Goal: Information Seeking & Learning: Learn about a topic

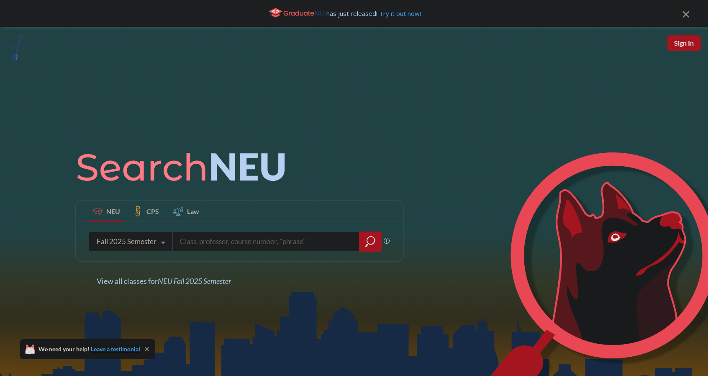
click at [682, 16] on div "has just released! Try it out now!" at bounding box center [344, 13] width 677 height 14
click at [683, 15] on icon at bounding box center [686, 14] width 6 height 6
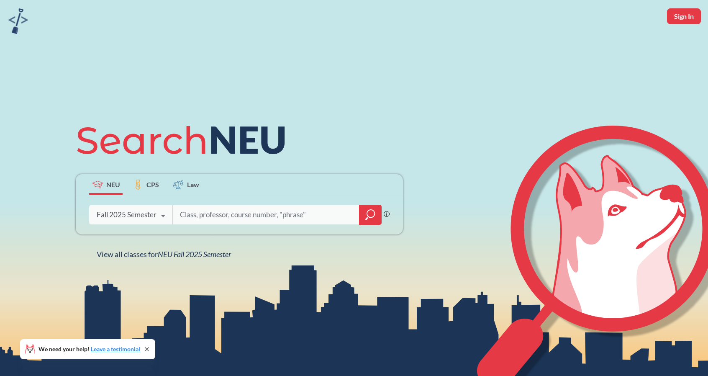
click at [679, 18] on button "Sign In" at bounding box center [684, 16] width 34 height 16
select select "US"
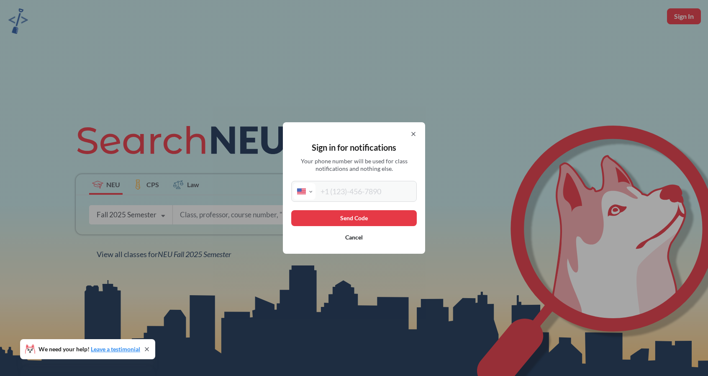
click at [383, 195] on input "tel" at bounding box center [365, 191] width 99 height 17
type input "[PHONE_NUMBER]"
click at [363, 219] on button "Send Code" at bounding box center [354, 218] width 126 height 16
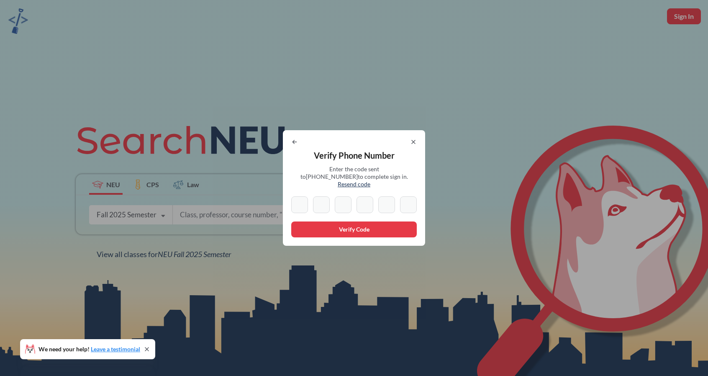
click at [303, 200] on input at bounding box center [299, 204] width 17 height 17
type input "5"
type input "9"
type input "7"
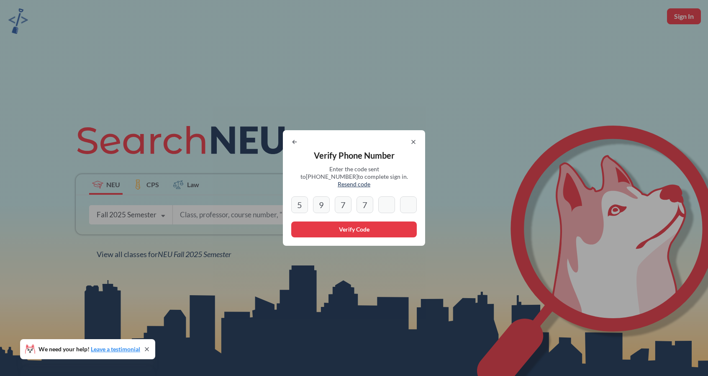
type input "0"
type input "2"
click at [357, 225] on button "Verify Code" at bounding box center [354, 229] width 126 height 16
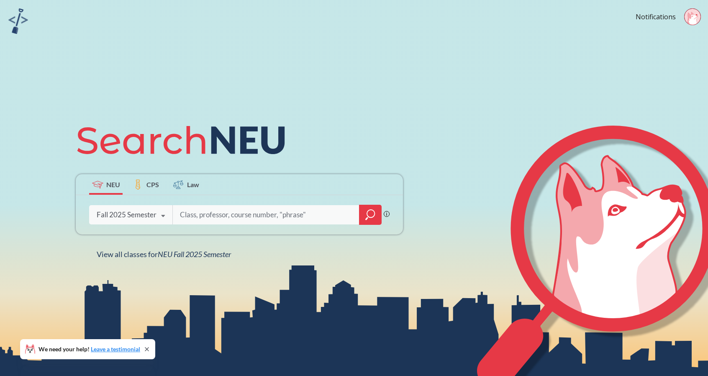
click at [697, 15] on icon at bounding box center [697, 14] width 2 height 1
click at [420, 83] on div "NEU CPS Law Phrase search guarantees the exact search appears in the results. E…" at bounding box center [354, 188] width 708 height 376
click at [178, 259] on div "View all classes for NEU Fall 2025 Semester" at bounding box center [164, 254] width 134 height 10
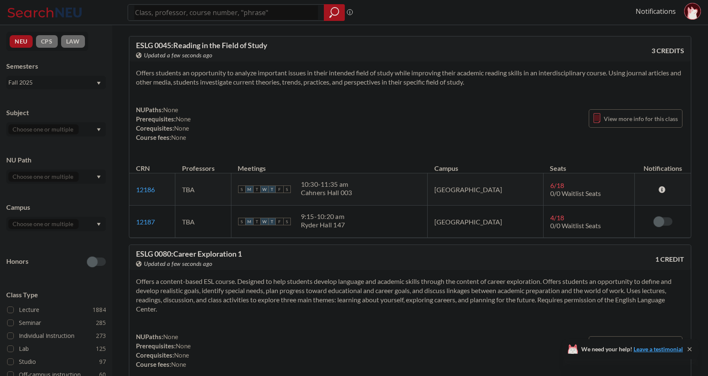
click at [424, 116] on div "NUPaths: None Prerequisites: None Corequisites: None Course fees: None View mor…" at bounding box center [410, 123] width 548 height 37
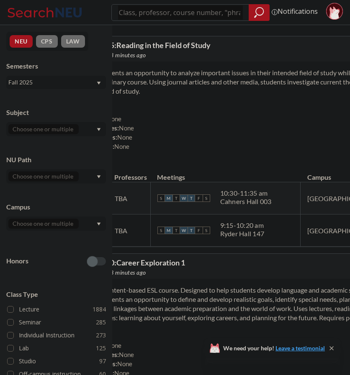
click at [259, 143] on div "NUPaths: None Prerequisites: None Corequisites: None Course fees: None View mor…" at bounding box center [287, 132] width 416 height 37
click at [264, 134] on div "NUPaths: None Prerequisites: None Corequisites: None Course fees: None View mor…" at bounding box center [287, 132] width 416 height 37
click at [161, 20] on div at bounding box center [190, 12] width 158 height 17
click at [149, 14] on input "search" at bounding box center [180, 12] width 125 height 14
type input "5240"
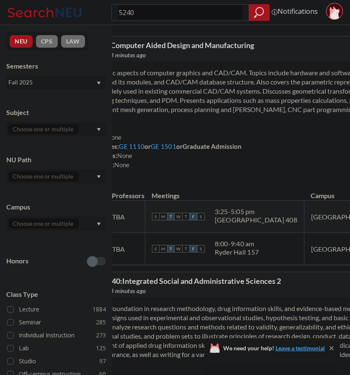
click at [122, 10] on input "5240" at bounding box center [180, 12] width 125 height 14
type input "cy 5240"
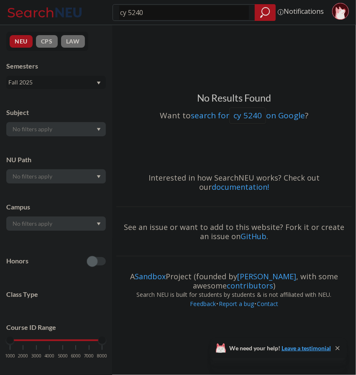
click at [128, 13] on input "cy 5240" at bounding box center [184, 12] width 130 height 14
type input "cy5240"
click at [153, 14] on input "cy5240" at bounding box center [184, 12] width 130 height 14
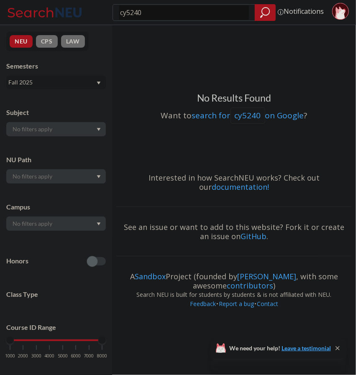
click at [126, 14] on input "cy5240" at bounding box center [184, 12] width 130 height 14
click at [41, 81] on div "Fall 2025" at bounding box center [51, 82] width 87 height 9
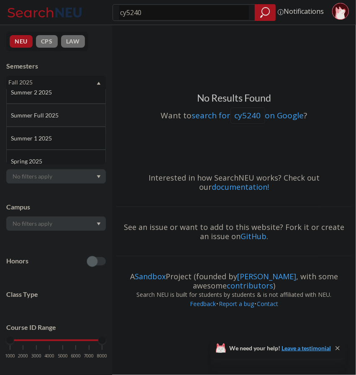
scroll to position [36, 0]
click at [55, 154] on div "Spring 2025" at bounding box center [58, 156] width 95 height 9
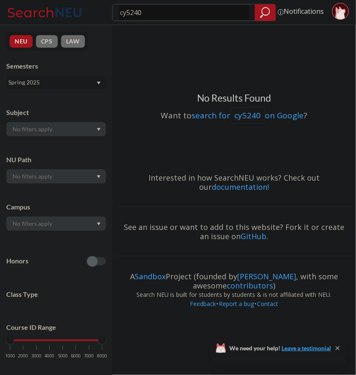
click at [267, 10] on icon "magnifying glass" at bounding box center [265, 13] width 10 height 12
click at [129, 14] on input "cy5240" at bounding box center [184, 12] width 130 height 14
type input "cy 5240"
click at [136, 12] on input "cy 5240" at bounding box center [184, 12] width 130 height 14
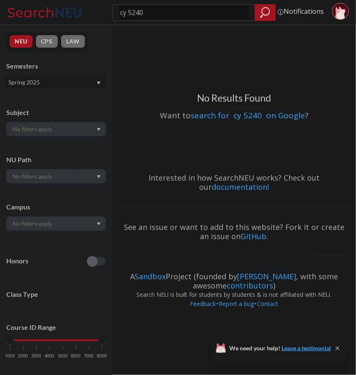
click at [136, 12] on input "cy 5240" at bounding box center [184, 12] width 130 height 14
type input "5240"
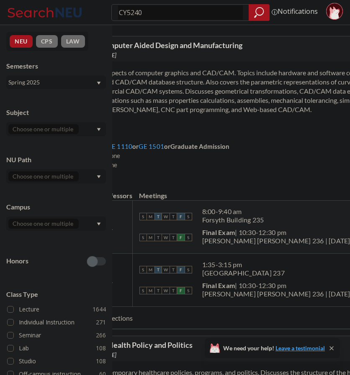
type input "CY 5240"
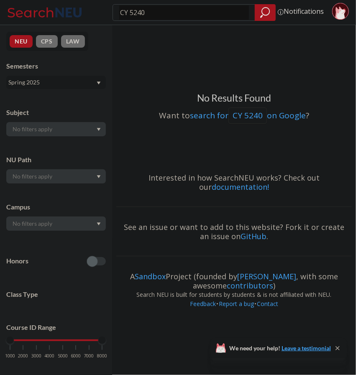
click at [51, 92] on div "NEU CPS LAW Semesters Spring 2025 Subject NU Path Campus Honors Class Type Cour…" at bounding box center [56, 200] width 112 height 350
click at [42, 83] on div "Spring 2025" at bounding box center [51, 82] width 87 height 9
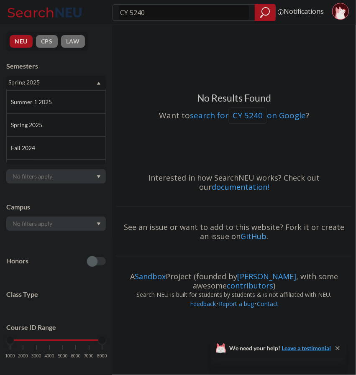
scroll to position [72, 0]
click at [41, 140] on div "Fall 2024" at bounding box center [58, 143] width 95 height 9
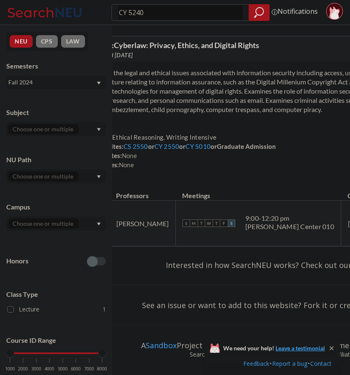
click at [55, 82] on div "Fall 2024" at bounding box center [51, 82] width 87 height 9
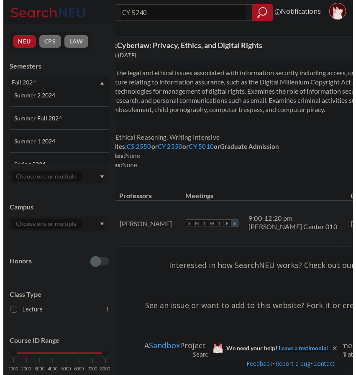
scroll to position [145, 0]
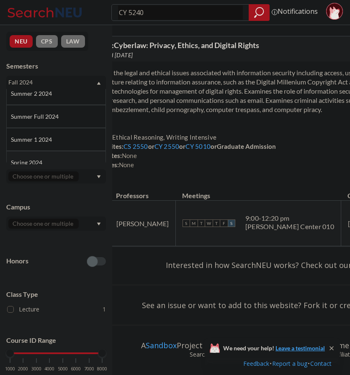
click at [59, 157] on div "Spring 2024" at bounding box center [56, 162] width 100 height 23
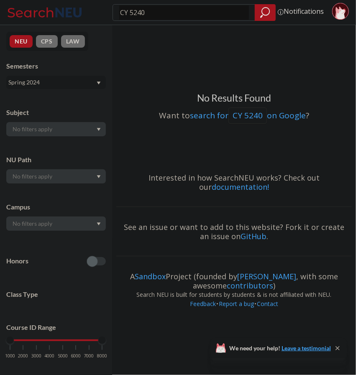
click at [25, 82] on div "Spring 2024" at bounding box center [51, 82] width 87 height 9
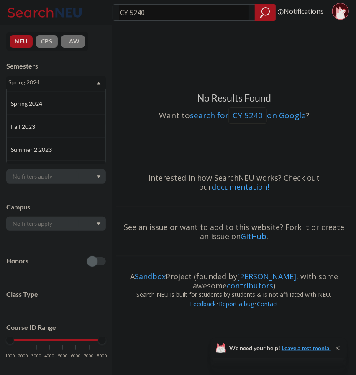
scroll to position [206, 0]
click at [49, 121] on div "Fall 2023" at bounding box center [58, 124] width 95 height 9
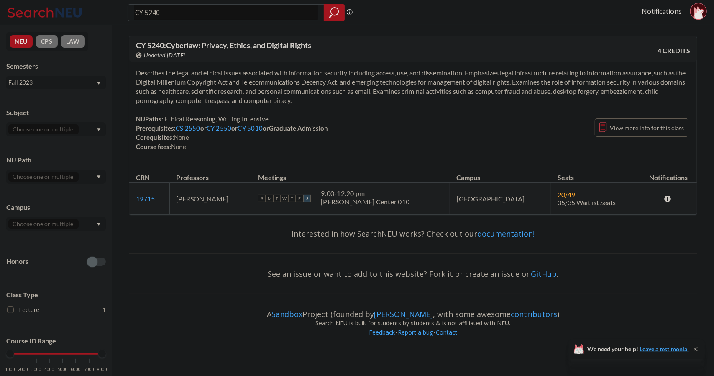
click at [38, 85] on div "Fall 2023" at bounding box center [51, 82] width 87 height 9
click at [39, 126] on span "Spring 2023" at bounding box center [27, 130] width 33 height 9
click at [80, 84] on div "Spring 2023" at bounding box center [51, 82] width 87 height 9
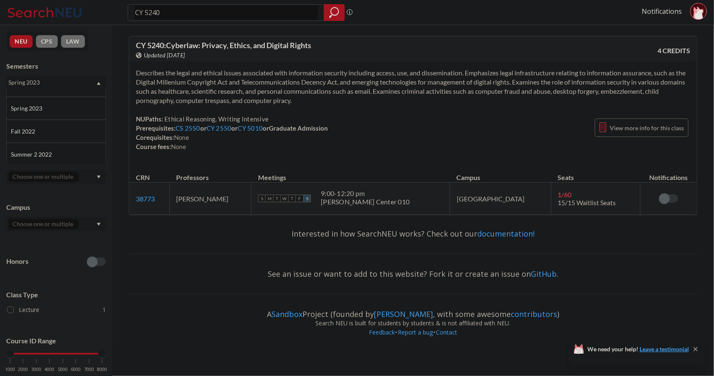
click at [42, 133] on div "Fall 2022" at bounding box center [58, 131] width 95 height 9
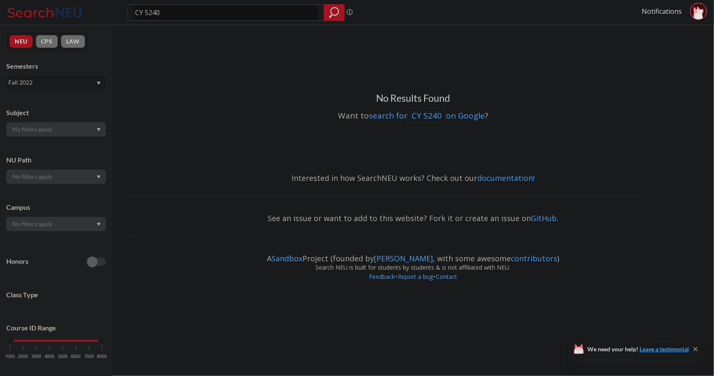
click at [40, 84] on div "Fall 2022" at bounding box center [51, 82] width 87 height 9
click at [49, 120] on div "Spring 2022" at bounding box center [58, 116] width 95 height 9
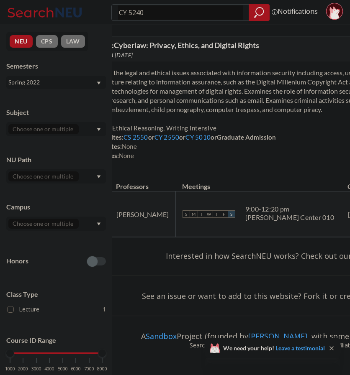
click at [35, 89] on div "Spring 2022" at bounding box center [56, 82] width 100 height 13
click at [62, 126] on div "Fall 2024" at bounding box center [56, 132] width 100 height 23
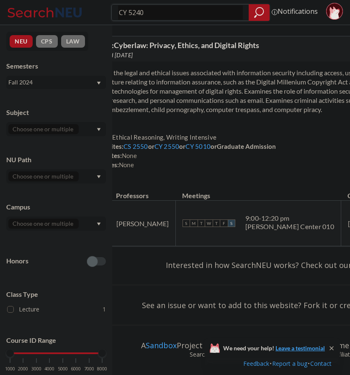
click at [163, 15] on input "CY 5240" at bounding box center [180, 12] width 125 height 14
type input "CY 417-"
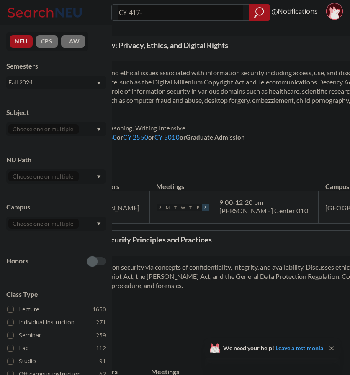
click at [163, 15] on input "CY 417-" at bounding box center [180, 12] width 125 height 14
type input "CY 4170"
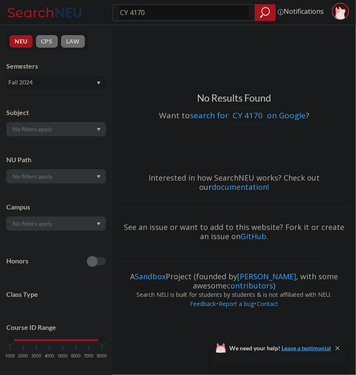
click at [39, 79] on div "Fall 2024" at bounding box center [51, 82] width 87 height 9
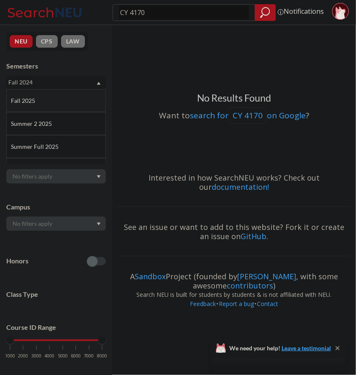
click at [28, 106] on div "Fall 2025" at bounding box center [56, 100] width 100 height 23
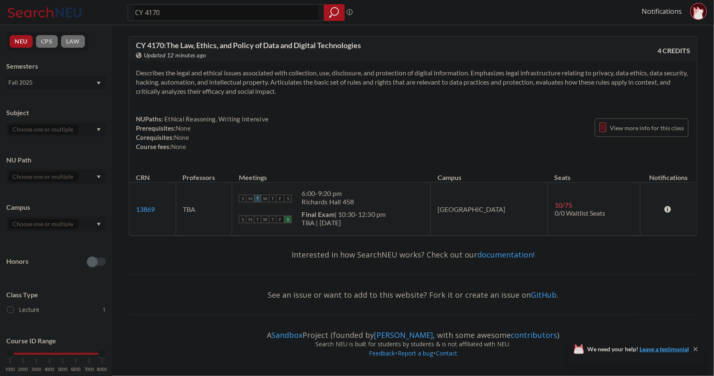
click at [39, 85] on div "Fall 2025" at bounding box center [51, 82] width 87 height 9
click at [37, 135] on span "Spring 2025" at bounding box center [27, 135] width 33 height 9
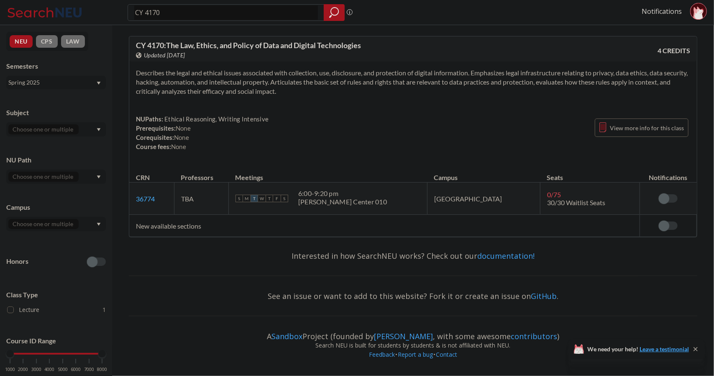
click at [139, 198] on link "36774" at bounding box center [145, 199] width 19 height 8
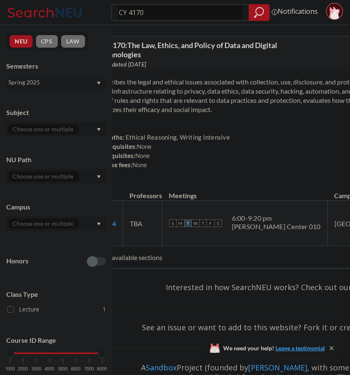
click at [67, 84] on div "Spring 2025" at bounding box center [51, 82] width 87 height 9
click at [49, 99] on div "Fall 2025" at bounding box center [58, 100] width 95 height 9
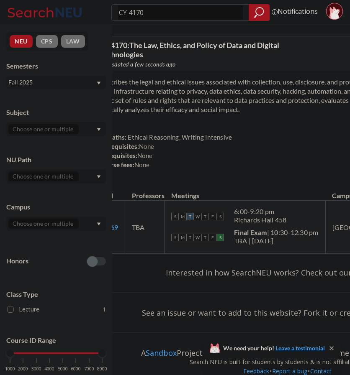
click at [49, 84] on div "Fall 2025" at bounding box center [51, 82] width 87 height 9
click at [47, 130] on div "Spring 2025" at bounding box center [58, 134] width 95 height 9
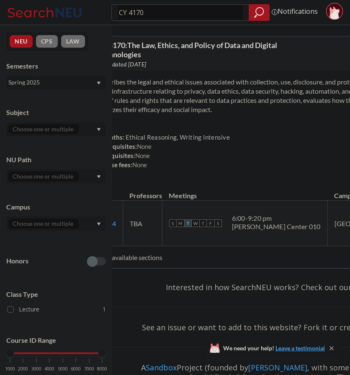
click at [41, 81] on div "Spring 2025" at bounding box center [51, 82] width 87 height 9
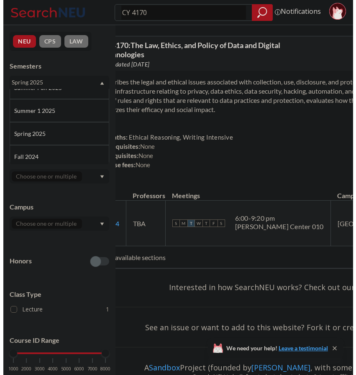
scroll to position [81, 0]
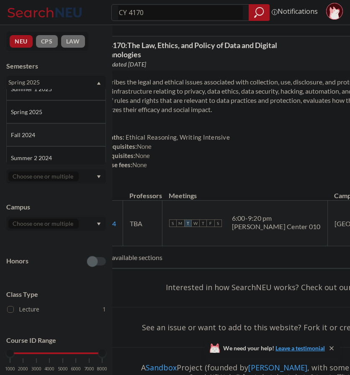
click at [55, 134] on div "Fall 2024" at bounding box center [58, 135] width 95 height 9
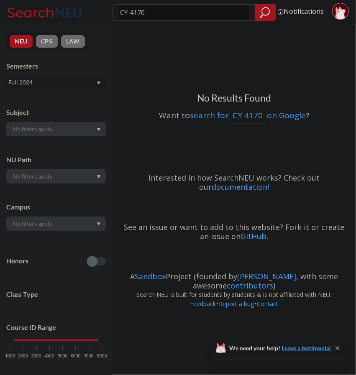
click at [37, 83] on div "Fall 2024" at bounding box center [51, 82] width 87 height 9
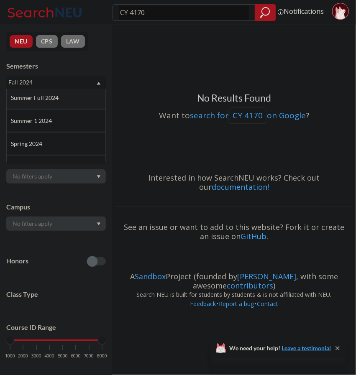
scroll to position [165, 0]
click at [45, 143] on div "Spring 2024" at bounding box center [58, 143] width 95 height 9
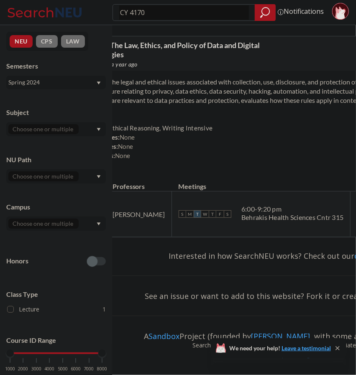
click at [253, 188] on th "Meetings" at bounding box center [261, 183] width 179 height 18
click at [81, 81] on div "Spring 2024" at bounding box center [51, 82] width 87 height 9
click at [74, 126] on div "Summer 2 2025" at bounding box center [58, 123] width 95 height 9
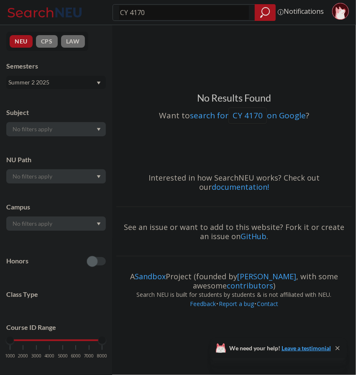
click at [66, 80] on div "Summer 2 2025" at bounding box center [51, 82] width 87 height 9
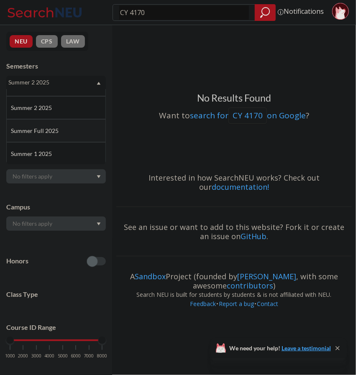
scroll to position [25, 0]
click at [65, 139] on div "Summer 1 2025" at bounding box center [56, 144] width 100 height 23
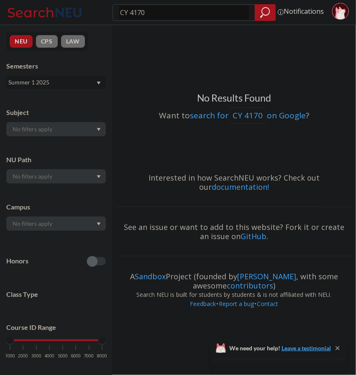
click at [51, 82] on div "Summer 1 2025" at bounding box center [51, 82] width 87 height 9
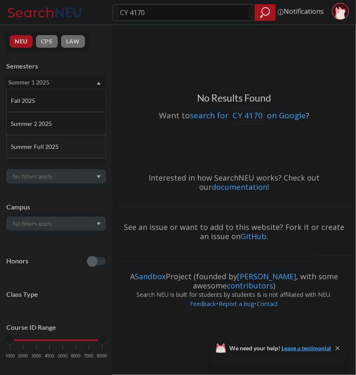
click at [74, 149] on div "Summer Full 2025" at bounding box center [58, 146] width 95 height 9
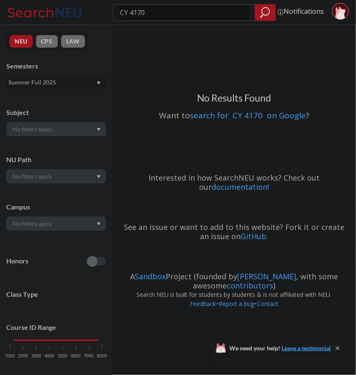
click at [60, 79] on div "Summer Full 2025" at bounding box center [51, 82] width 87 height 9
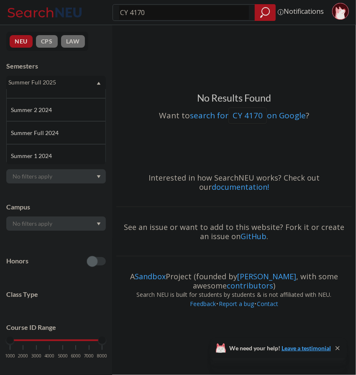
scroll to position [129, 0]
click at [69, 128] on div "Summer Full 2024" at bounding box center [58, 132] width 95 height 9
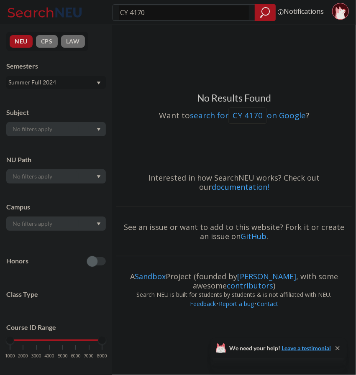
click at [49, 82] on div "Summer Full 2024" at bounding box center [51, 82] width 87 height 9
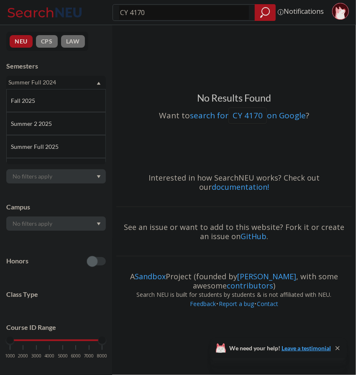
click at [198, 99] on h3 "No Results Found" at bounding box center [234, 98] width 236 height 13
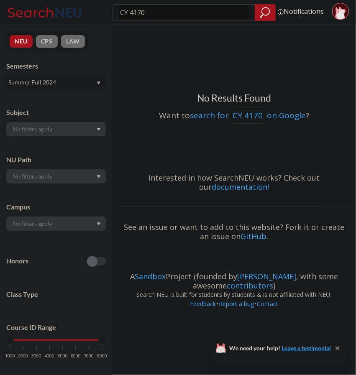
click at [149, 68] on div "No Results Found Want to search for CY 4170 on Google ?" at bounding box center [234, 97] width 236 height 136
click at [141, 9] on input "CY 4170" at bounding box center [184, 12] width 130 height 14
type input "CY 474-"
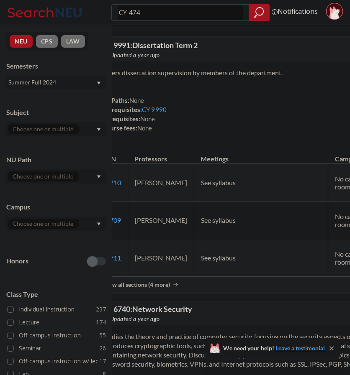
type input "CY 4740"
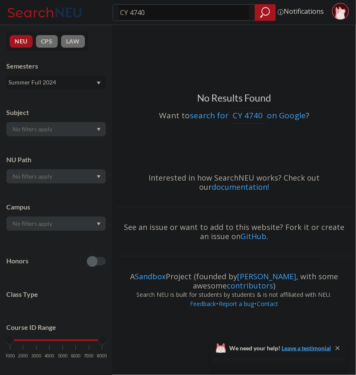
click at [49, 80] on div "Summer Full 2024" at bounding box center [51, 82] width 87 height 9
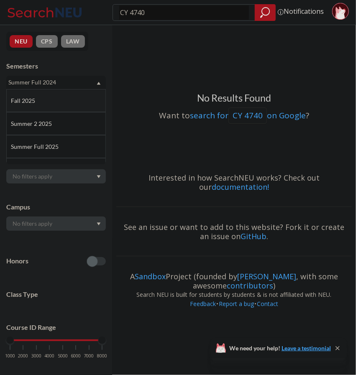
click at [48, 108] on div "Fall 2025" at bounding box center [56, 100] width 100 height 23
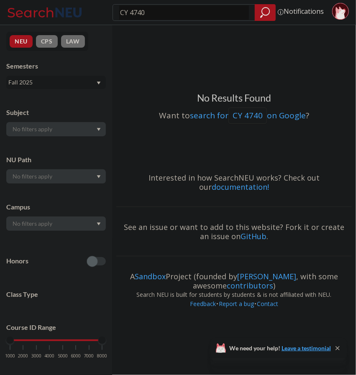
click at [35, 89] on div "NEU CPS LAW Semesters Fall 2025 Subject NU Path Campus Honors Class Type Course…" at bounding box center [56, 200] width 112 height 350
click at [31, 84] on div "Fall 2025" at bounding box center [51, 82] width 87 height 9
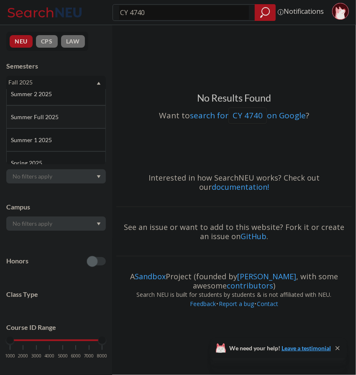
scroll to position [31, 0]
click at [39, 159] on span "Spring 2025" at bounding box center [27, 162] width 33 height 9
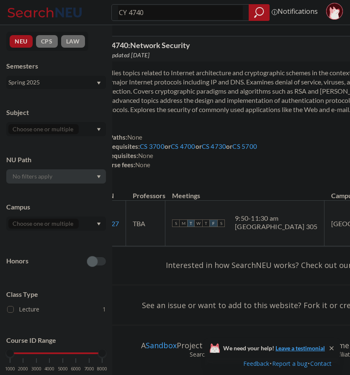
click at [72, 84] on div "Spring 2025" at bounding box center [51, 82] width 87 height 9
click at [58, 136] on div "Spring 2025" at bounding box center [58, 133] width 95 height 9
click at [46, 80] on div "Spring 2025" at bounding box center [51, 82] width 87 height 9
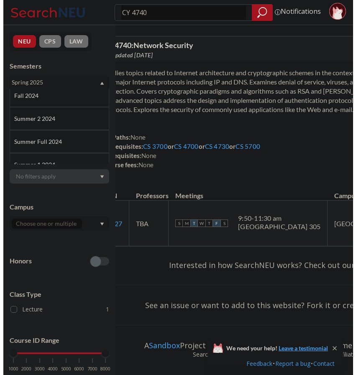
scroll to position [121, 0]
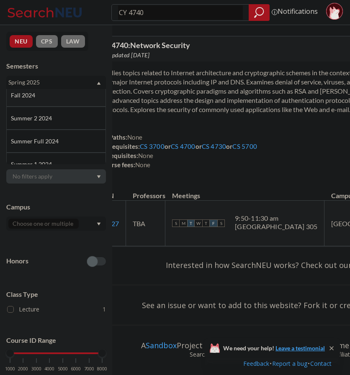
click at [26, 94] on span "Fall 2024" at bounding box center [24, 95] width 26 height 9
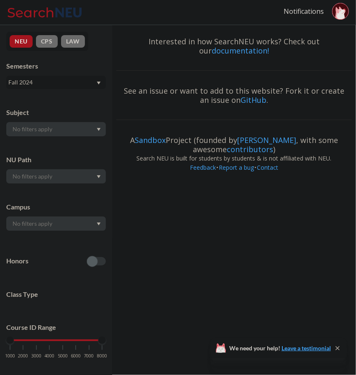
click at [46, 76] on div "Fall 2024" at bounding box center [56, 82] width 100 height 13
click div "Spring 2024"
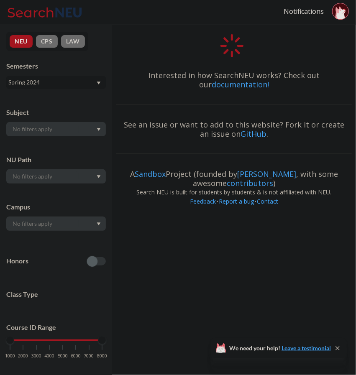
click at [171, 64] on div "Interested in how SearchNEU works? Check out our documentation!" at bounding box center [234, 79] width 236 height 33
click at [73, 84] on div "Spring 2024" at bounding box center [51, 82] width 87 height 9
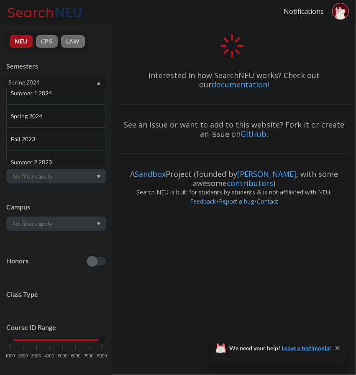
scroll to position [192, 0]
click at [41, 133] on div "Fall 2023" at bounding box center [56, 138] width 100 height 23
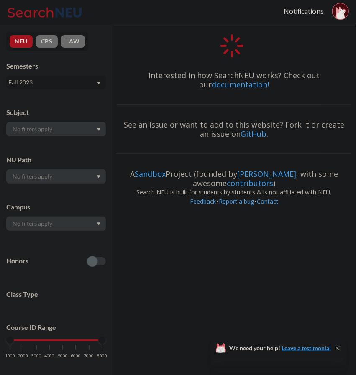
click at [129, 49] on div at bounding box center [234, 47] width 236 height 28
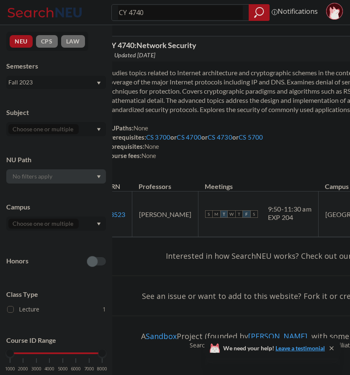
click at [44, 83] on div "Fall 2023" at bounding box center [51, 82] width 87 height 9
click at [33, 104] on span "Spring 2024" at bounding box center [27, 107] width 33 height 9
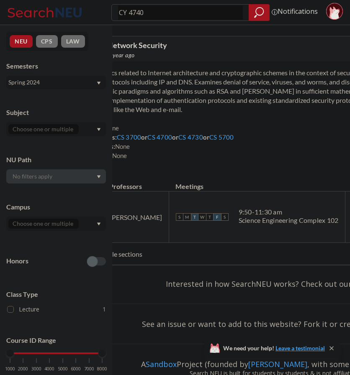
click at [49, 83] on div "Spring 2024" at bounding box center [51, 82] width 87 height 9
click at [57, 123] on div "Fall 2024" at bounding box center [58, 125] width 95 height 9
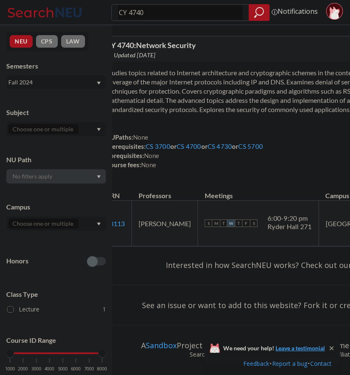
click at [57, 85] on div "Fall 2024" at bounding box center [51, 82] width 87 height 9
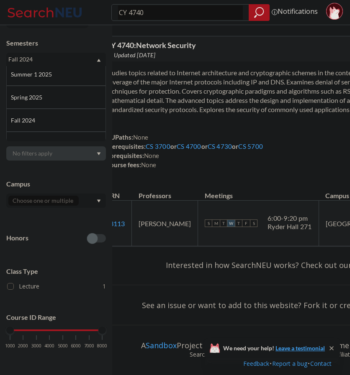
scroll to position [72, 0]
click at [44, 95] on div "Spring 2025" at bounding box center [58, 97] width 95 height 9
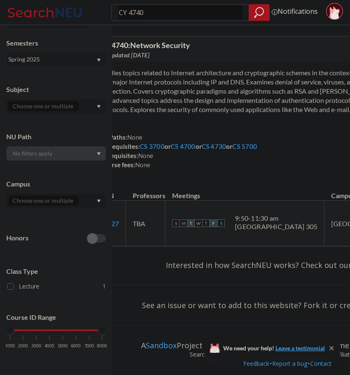
click at [64, 64] on div "Spring 2025" at bounding box center [51, 59] width 87 height 9
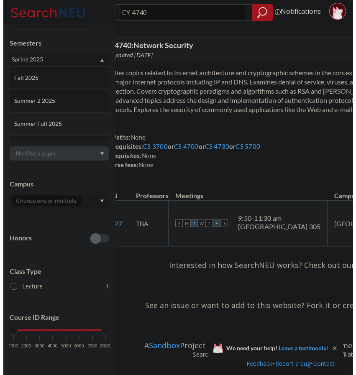
scroll to position [13, 0]
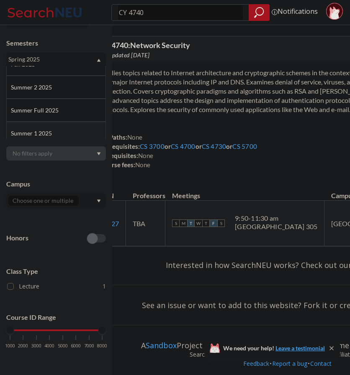
click at [62, 130] on div "Summer 1 2025" at bounding box center [58, 133] width 95 height 9
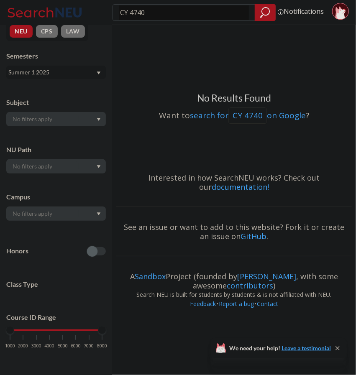
click at [139, 10] on input "CY 4740" at bounding box center [184, 12] width 130 height 14
type input "math 3081"
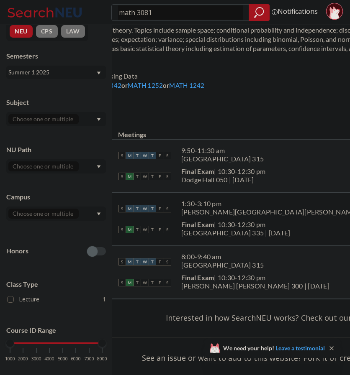
scroll to position [39, 0]
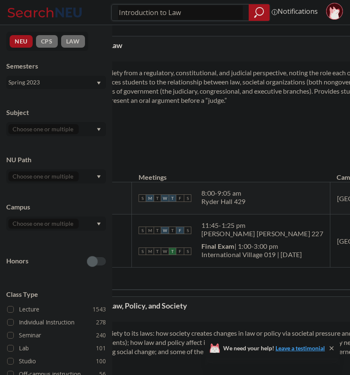
click at [185, 16] on input "Introduction to Law" at bounding box center [180, 12] width 125 height 14
paste input "COMM 2551"
type input "COMM 2551"
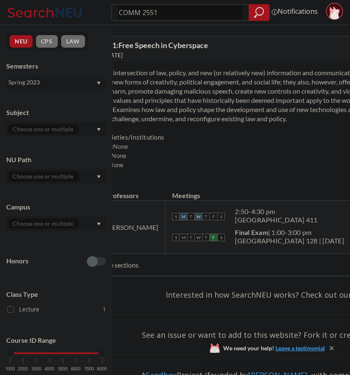
click at [128, 150] on span "None" at bounding box center [120, 147] width 15 height 8
click at [230, 169] on div "NUPaths: Societies/Institutions Prerequisites: None Corequisites: None Course f…" at bounding box center [287, 151] width 428 height 37
click at [85, 90] on div "NEU CPS LAW Semesters Spring 2023 Subject NU Path Campus Honors Class Type Lect…" at bounding box center [56, 200] width 112 height 350
click at [73, 82] on div "Spring 2023" at bounding box center [51, 82] width 87 height 9
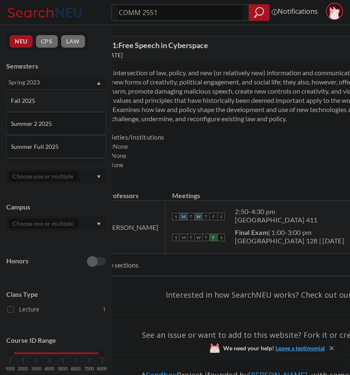
click at [54, 102] on div "Fall 2025" at bounding box center [58, 100] width 95 height 9
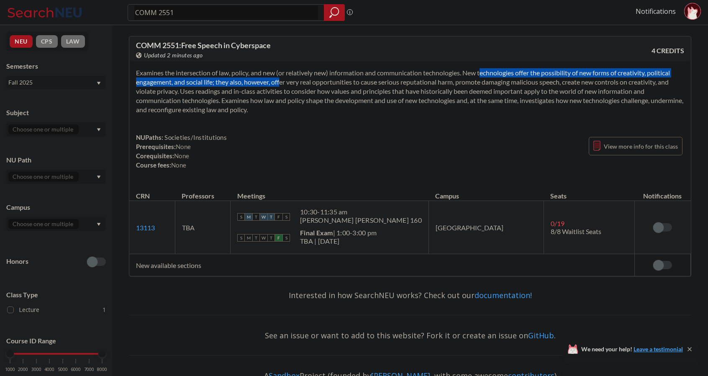
drag, startPoint x: 468, startPoint y: 73, endPoint x: 272, endPoint y: 84, distance: 196.6
click at [272, 84] on section "Examines the intersection of law, policy, and new (or relatively new) informati…" at bounding box center [410, 91] width 548 height 46
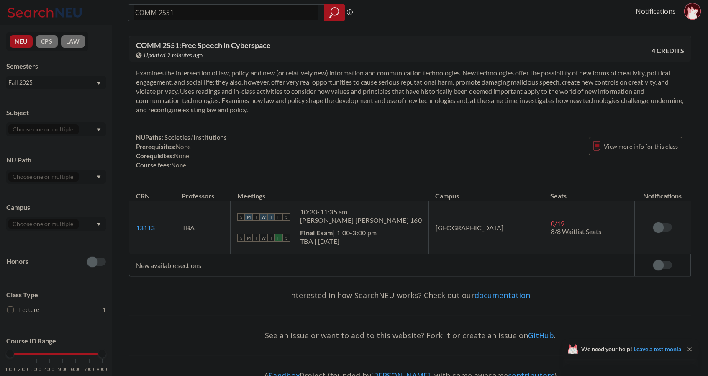
click at [296, 113] on section "Examines the intersection of law, policy, and new (or relatively new) informati…" at bounding box center [410, 91] width 548 height 46
click at [349, 221] on span "0 / 19" at bounding box center [558, 223] width 14 height 8
click at [349, 222] on div "0 / 19" at bounding box center [560, 223] width 19 height 8
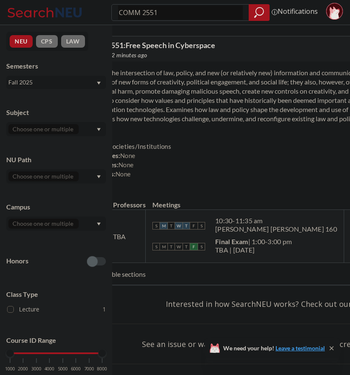
click at [277, 179] on div "NUPaths: Societies/Institutions Prerequisites: None Corequisites: None Course f…" at bounding box center [286, 160] width 413 height 37
click at [163, 18] on input "COMM 2551" at bounding box center [180, 12] width 125 height 14
paste input "POLS 3307"
type input "POLS 3307"
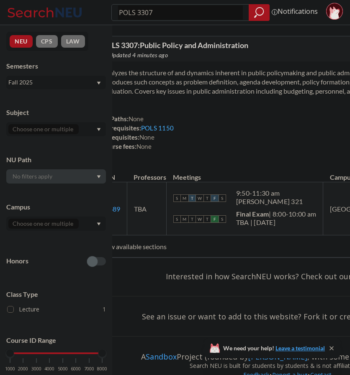
click at [174, 132] on link "POLS 1150" at bounding box center [157, 128] width 33 height 8
click at [161, 10] on input "POLS 3307" at bounding box center [180, 12] width 125 height 14
paste input "420"
type input "POLS 3420"
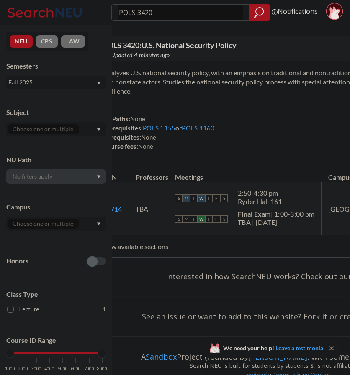
click at [229, 80] on section "Analyzes U.S. national security policy, with an emphasis on traditional and non…" at bounding box center [287, 82] width 368 height 28
click at [175, 128] on link "POLS 1155" at bounding box center [159, 128] width 33 height 8
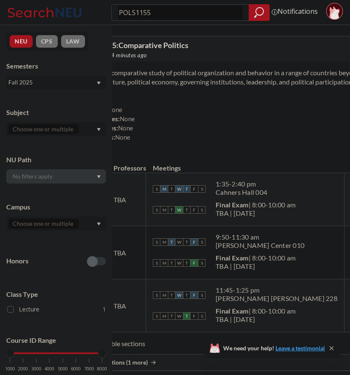
type input "POLS 3420"
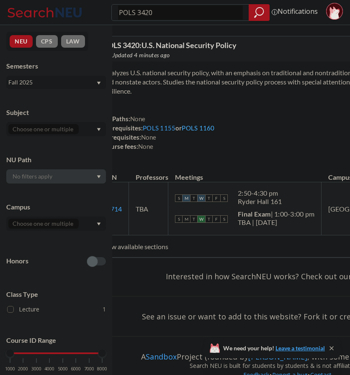
click at [214, 127] on link "POLS 1160" at bounding box center [198, 128] width 33 height 8
click at [247, 150] on div "NUPaths: None Prerequisites: POLS 1155 or POLS 1160 Corequisites: None Course f…" at bounding box center [287, 132] width 368 height 37
click at [192, 10] on input "POLS 3420" at bounding box center [180, 12] width 125 height 14
paste input "3"
type input "POLS 3423"
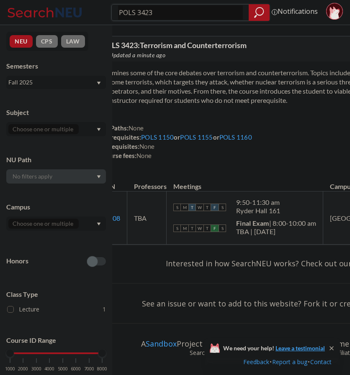
click at [162, 11] on input "POLS 3423" at bounding box center [180, 12] width 125 height 14
type input "POLS 2390"
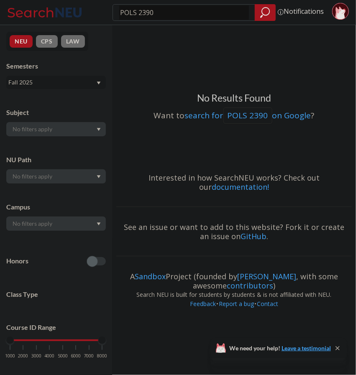
click at [77, 83] on div "Fall 2025" at bounding box center [51, 82] width 87 height 9
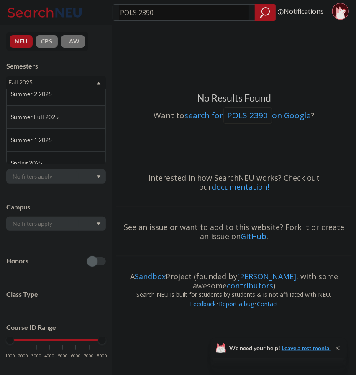
scroll to position [30, 0]
click at [56, 159] on div "Spring 2025" at bounding box center [58, 162] width 95 height 9
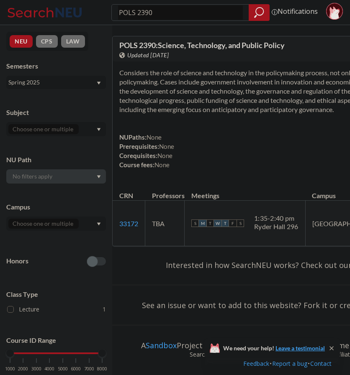
click at [299, 98] on section "Considers the role of science and technology in the policymaking process, not o…" at bounding box center [287, 91] width 336 height 46
click at [295, 112] on section "Considers the role of science and technology in the policymaking process, not o…" at bounding box center [287, 91] width 336 height 46
click at [266, 169] on div "NUPaths: None Prerequisites: None Corequisites: None Course fees: None View mor…" at bounding box center [287, 151] width 336 height 37
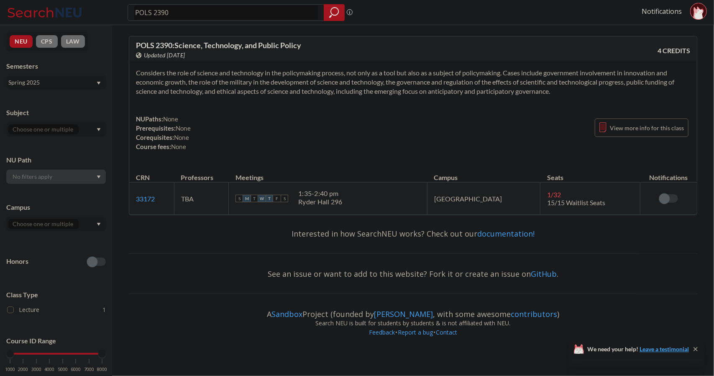
click at [349, 190] on span "1 / 32" at bounding box center [554, 194] width 14 height 8
click at [349, 177] on th "Seats" at bounding box center [591, 173] width 100 height 18
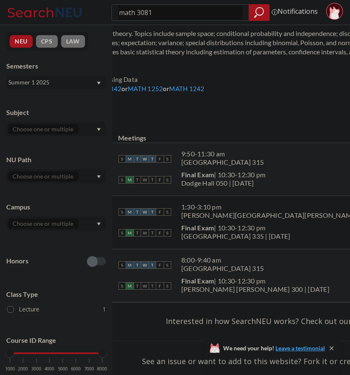
scroll to position [10, 0]
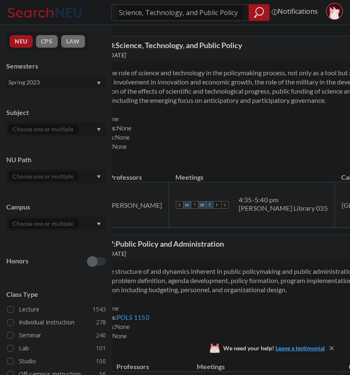
click at [147, 13] on input "Science, Technology, and Public Policy" at bounding box center [180, 12] width 125 height 14
type input "pols 2390"
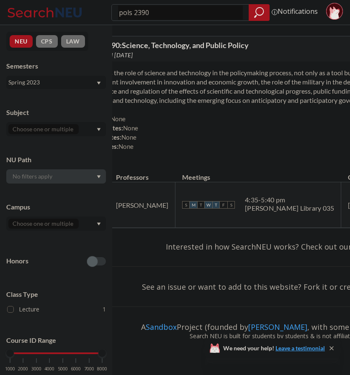
click at [69, 82] on div "Spring 2023" at bounding box center [51, 82] width 87 height 9
click at [69, 97] on div "Fall 2025" at bounding box center [58, 100] width 95 height 9
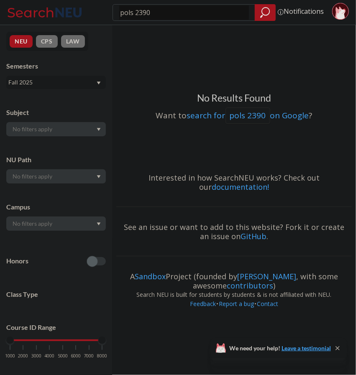
click at [67, 73] on div "Semesters Fall 2025" at bounding box center [56, 76] width 100 height 28
click at [67, 78] on div "Fall 2025" at bounding box center [51, 82] width 87 height 9
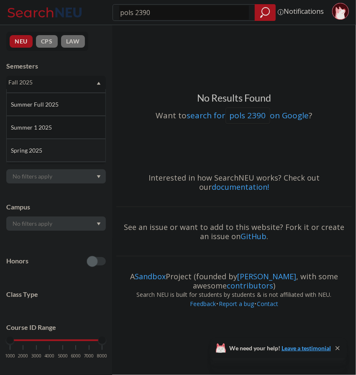
scroll to position [43, 0]
click at [53, 143] on div "Spring 2025" at bounding box center [56, 150] width 100 height 23
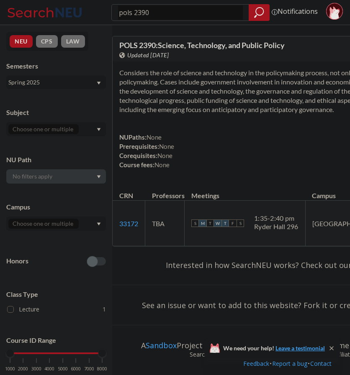
click at [32, 78] on div "Spring 2025" at bounding box center [51, 82] width 87 height 9
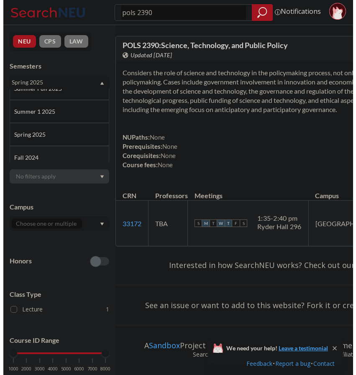
scroll to position [59, 0]
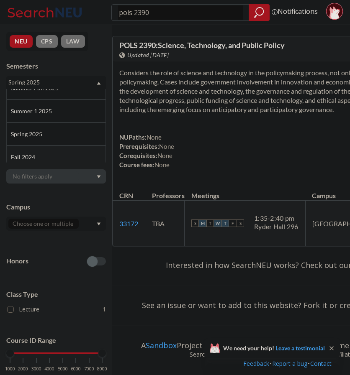
click at [47, 154] on div "Fall 2024" at bounding box center [58, 157] width 95 height 9
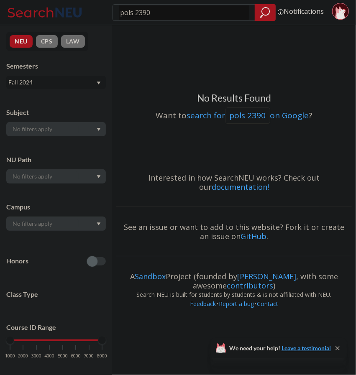
click at [65, 81] on div "Fall 2024" at bounding box center [51, 82] width 87 height 9
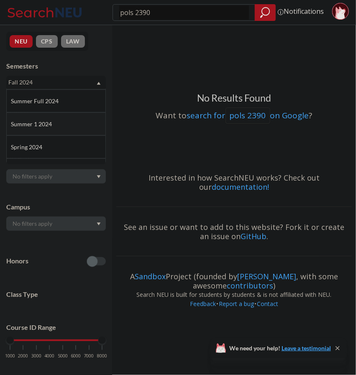
scroll to position [161, 0]
drag, startPoint x: 47, startPoint y: 144, endPoint x: 31, endPoint y: 139, distance: 16.4
click at [31, 139] on div "Fall 2025 Summer 2 2025 Summer Full 2025 Summer 1 2025 Spring 2025 Fall 2024 Su…" at bounding box center [56, 126] width 100 height 75
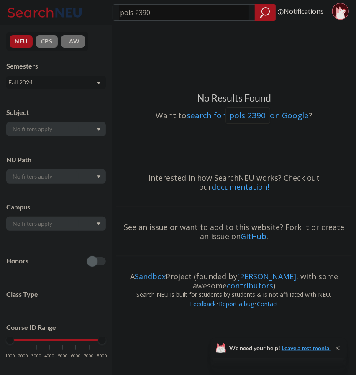
click at [39, 85] on div "Fall 2024" at bounding box center [51, 82] width 87 height 9
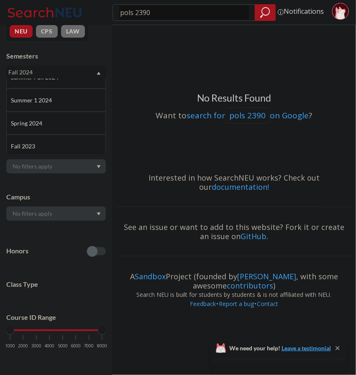
scroll to position [177, 0]
click at [38, 119] on span "Spring 2024" at bounding box center [27, 121] width 33 height 9
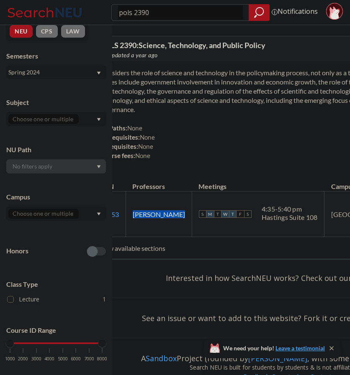
drag, startPoint x: 176, startPoint y: 241, endPoint x: 157, endPoint y: 230, distance: 22.1
click at [157, 230] on td "Sushant Kumar" at bounding box center [159, 215] width 66 height 46
copy td "Sushant Kumar"
click at [188, 93] on span "Considers the role of science and technology in the policymaking process, not o…" at bounding box center [285, 91] width 370 height 45
click at [65, 63] on div "Semesters Spring 2024" at bounding box center [56, 65] width 100 height 28
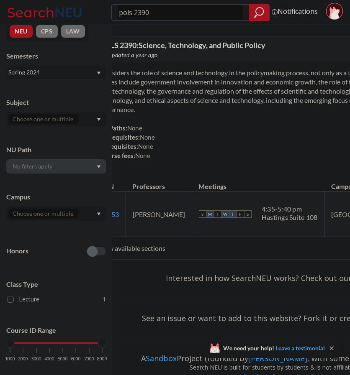
click at [65, 66] on div "Spring 2024" at bounding box center [56, 72] width 100 height 13
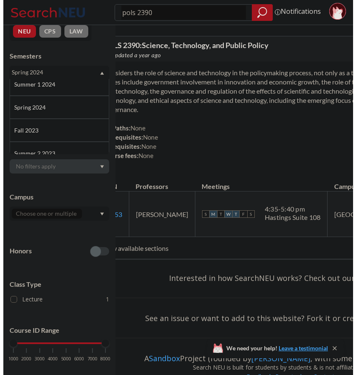
scroll to position [192, 0]
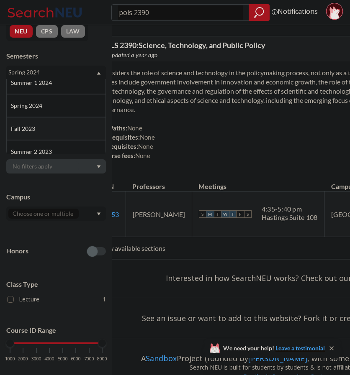
click at [57, 129] on div "Fall 2023" at bounding box center [58, 128] width 95 height 9
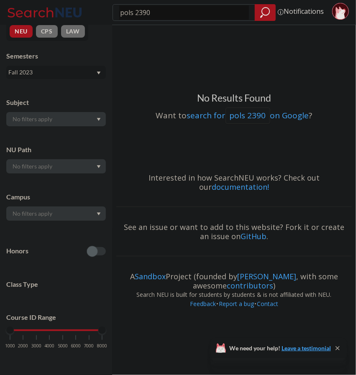
click at [59, 73] on div "Fall 2023" at bounding box center [51, 72] width 87 height 9
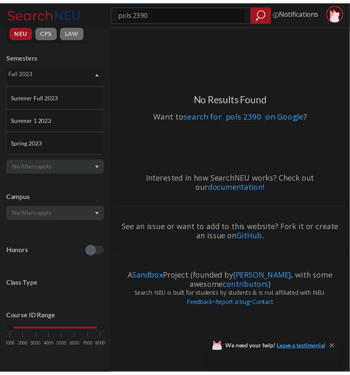
scroll to position [271, 0]
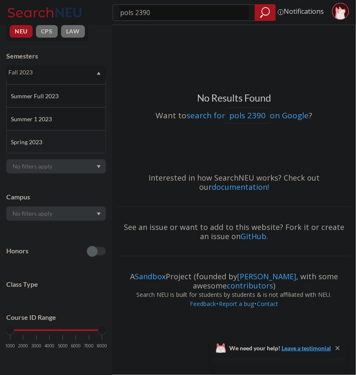
click at [44, 140] on div "Spring 2023" at bounding box center [58, 142] width 95 height 9
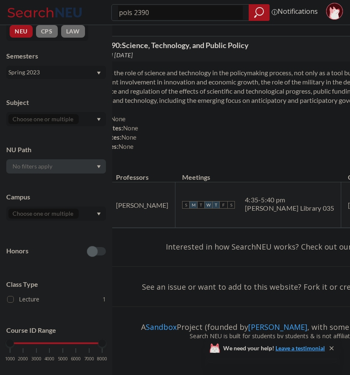
drag, startPoint x: 183, startPoint y: 239, endPoint x: 156, endPoint y: 227, distance: 29.6
click at [156, 227] on td "Nishith Acharya" at bounding box center [142, 205] width 66 height 46
copy td "Nishith Acharya"
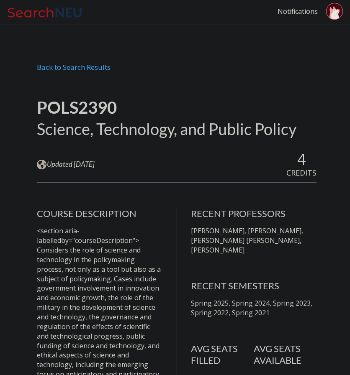
scroll to position [0, 0]
click at [82, 63] on div "Back to Search Results" at bounding box center [177, 70] width 280 height 16
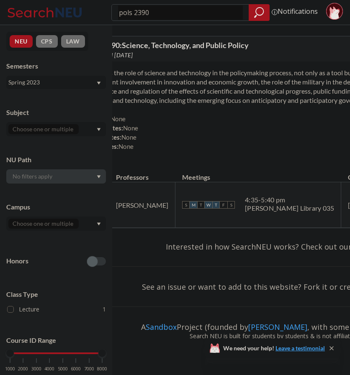
click at [150, 14] on input "pols 2390" at bounding box center [180, 12] width 125 height 14
type input "cy 5240"
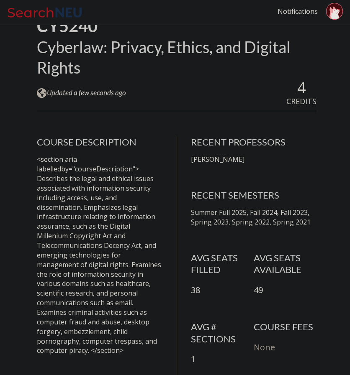
scroll to position [76, 0]
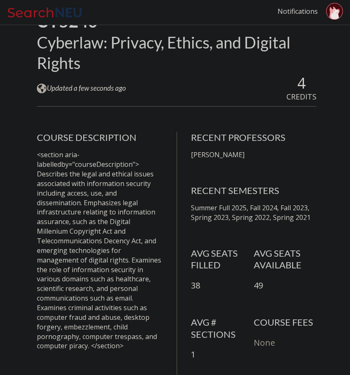
click at [229, 213] on p "Summer Full 2025, Fall 2024, Fall 2023, Spring 2023, Spring 2022, Spring 2021" at bounding box center [254, 212] width 126 height 19
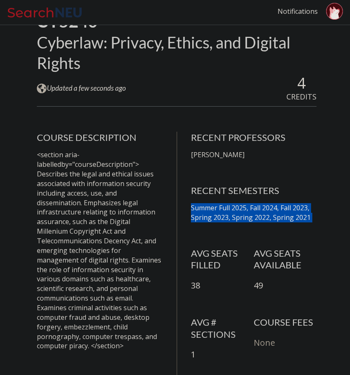
click at [229, 213] on p "Summer Full 2025, Fall 2024, Fall 2023, Spring 2023, Spring 2022, Spring 2021" at bounding box center [254, 212] width 126 height 19
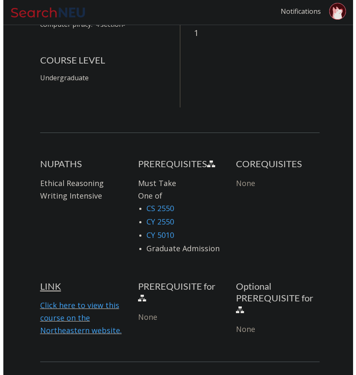
scroll to position [0, 0]
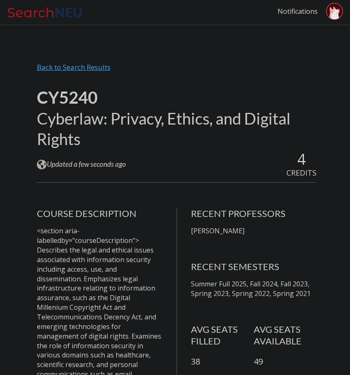
click at [69, 74] on div "Back to Search Results" at bounding box center [177, 71] width 280 height 16
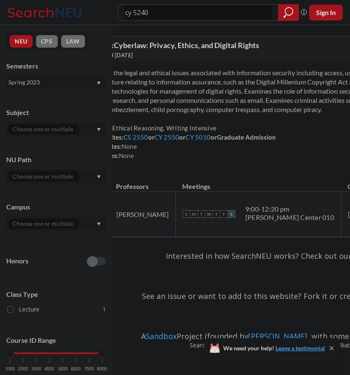
click at [168, 15] on input "cy 5240" at bounding box center [197, 12] width 147 height 14
type input "2390"
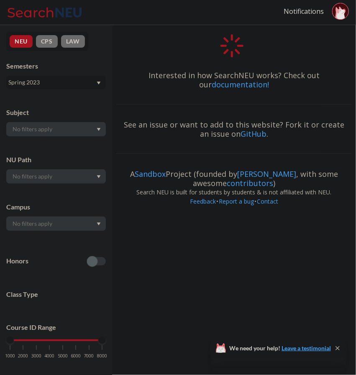
click at [92, 80] on div "Spring 2023" at bounding box center [51, 82] width 87 height 9
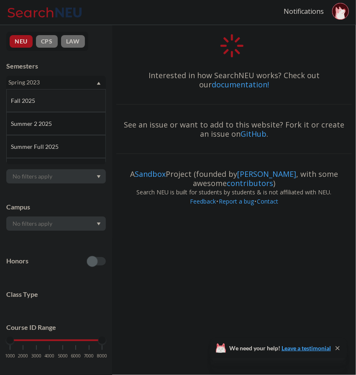
click at [56, 107] on div "Fall 2025" at bounding box center [56, 100] width 100 height 23
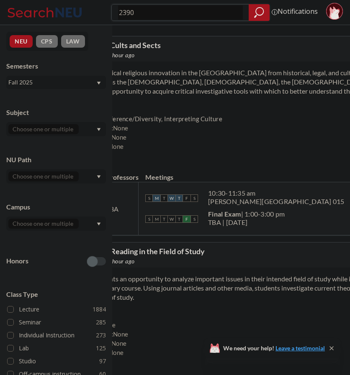
click at [211, 17] on input "2390" at bounding box center [180, 12] width 125 height 14
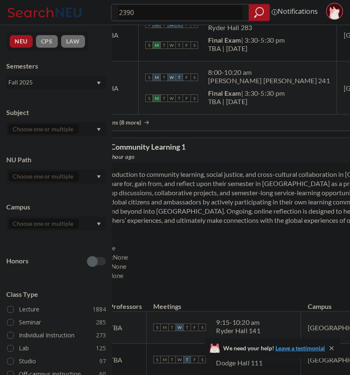
scroll to position [932, 0]
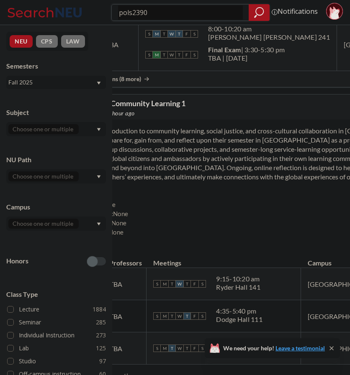
type input "pols 2390"
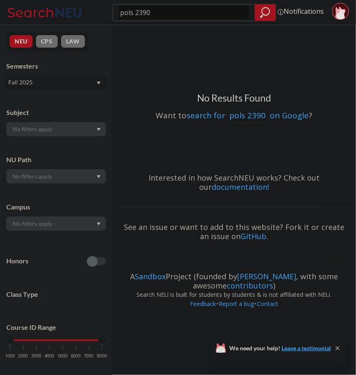
click at [162, 15] on input "pols 2390" at bounding box center [184, 12] width 130 height 14
type input "eece 2310"
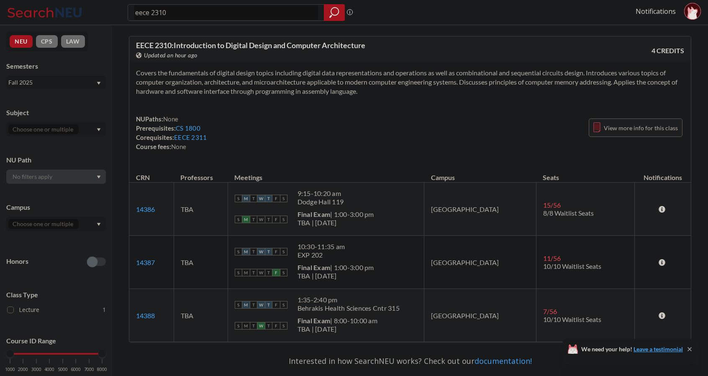
click at [356, 130] on span "View more info for this class" at bounding box center [641, 128] width 74 height 10
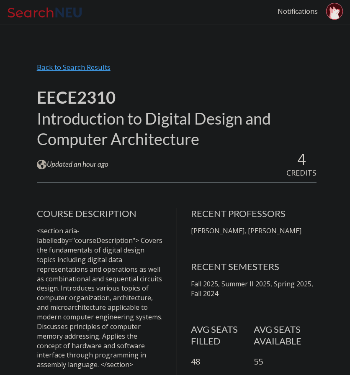
click at [91, 69] on div "Back to Search Results" at bounding box center [177, 71] width 280 height 16
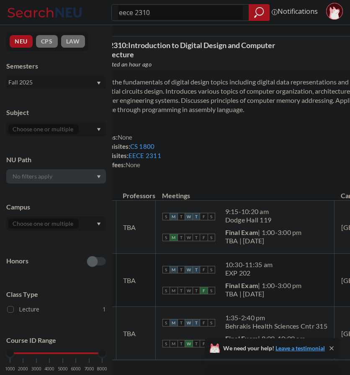
click at [124, 10] on input "eece 2310" at bounding box center [180, 12] width 125 height 14
type input "pols 2390"
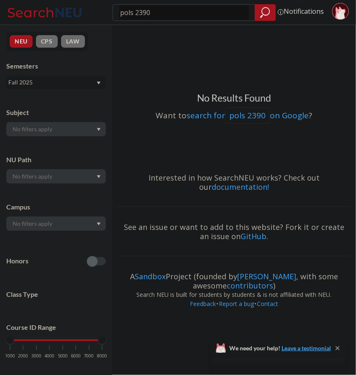
click at [34, 85] on div "Fall 2025" at bounding box center [51, 82] width 87 height 9
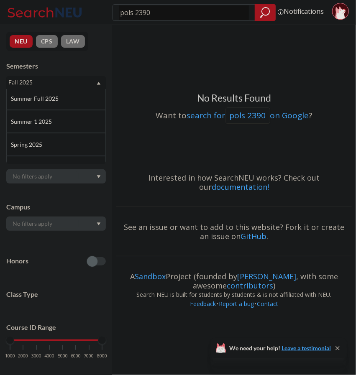
scroll to position [49, 0]
click at [42, 138] on div "Spring 2025" at bounding box center [56, 144] width 100 height 23
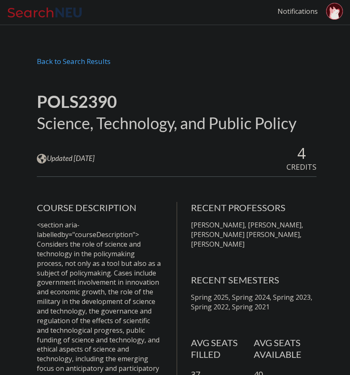
scroll to position [6, 0]
click at [63, 63] on div "Back to Search Results" at bounding box center [177, 64] width 280 height 16
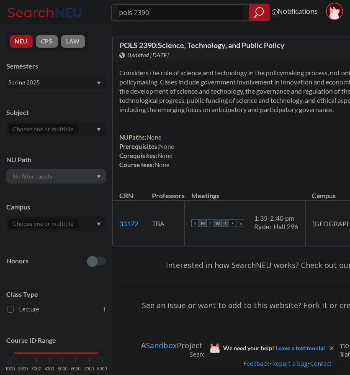
click at [134, 12] on input "pols 2390" at bounding box center [180, 12] width 125 height 14
type input "5240"
click at [32, 84] on div "Spring 2025" at bounding box center [51, 82] width 87 height 9
click at [34, 98] on span "Fall 2025" at bounding box center [24, 100] width 26 height 9
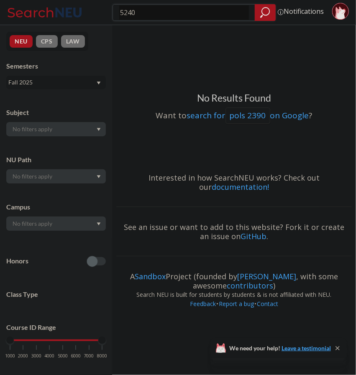
click at [265, 8] on icon "magnifying glass" at bounding box center [266, 12] width 8 height 8
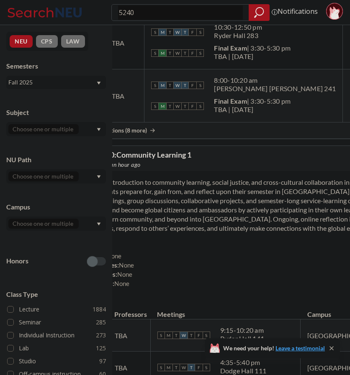
scroll to position [1145, 0]
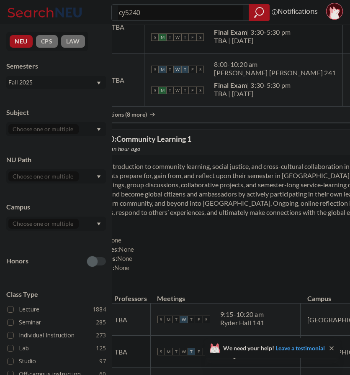
type input "cy 5240"
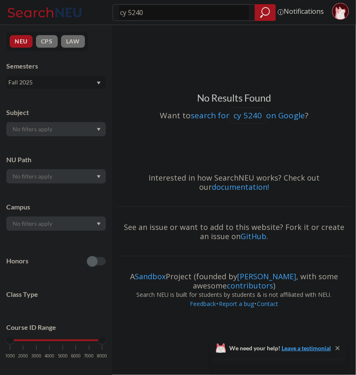
click at [167, 16] on input "cy 5240" at bounding box center [184, 12] width 130 height 14
type input "crim 2340"
click at [164, 14] on input "crim 2340" at bounding box center [184, 12] width 130 height 14
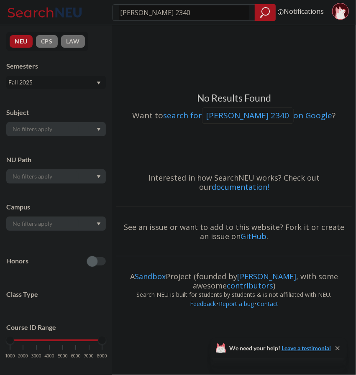
click at [164, 14] on input "crim 2340" at bounding box center [184, 12] width 130 height 14
type input "comm 2551"
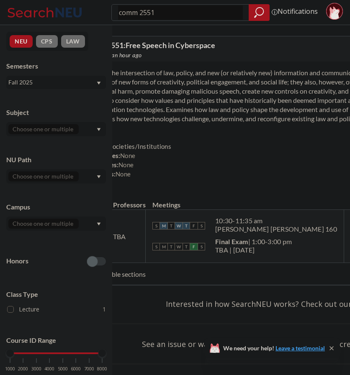
click at [171, 14] on input "comm 2551" at bounding box center [180, 12] width 125 height 14
type input "crim 4040"
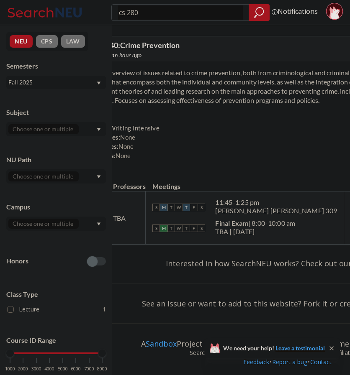
type input "cs 2800"
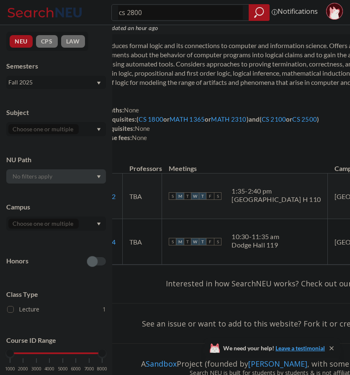
scroll to position [28, 0]
type input "cs 4400"
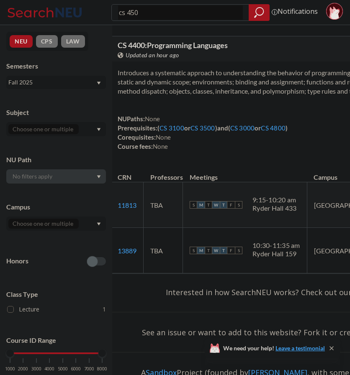
type input "cs 4500"
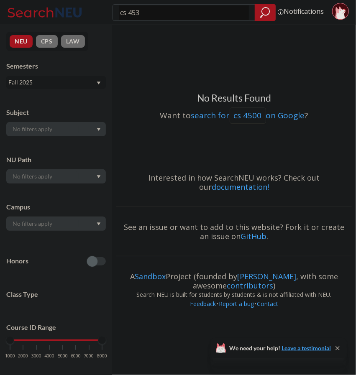
type input "cs 4530"
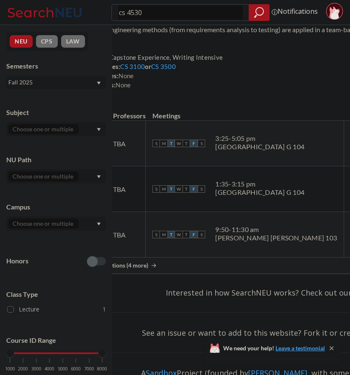
scroll to position [71, 0]
click at [148, 269] on span "Show all sections (4 more)" at bounding box center [114, 266] width 68 height 8
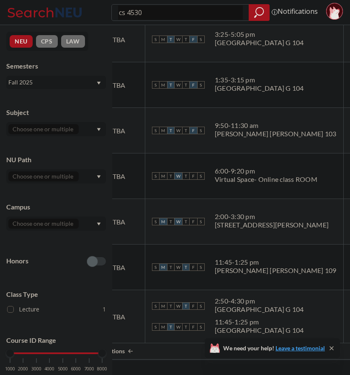
scroll to position [0, 0]
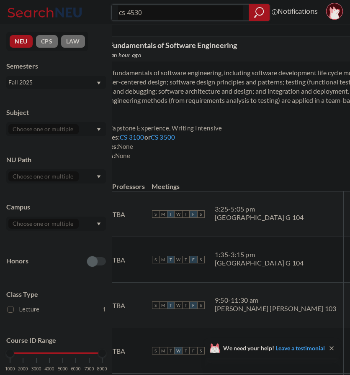
click at [173, 10] on input "cs 4530" at bounding box center [180, 12] width 125 height 14
type input "cs 4710"
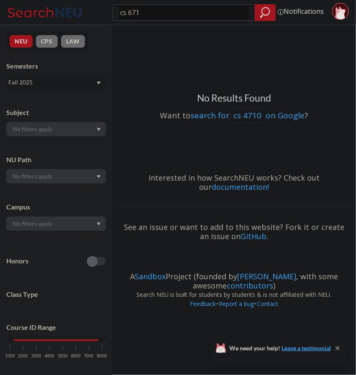
type input "cs 6710"
type input "cs 4730"
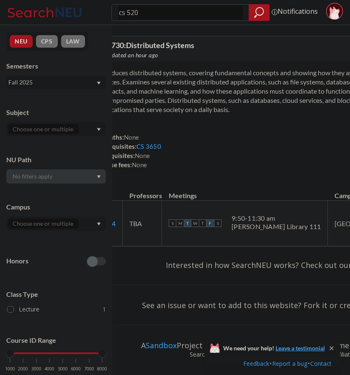
type input "cs 5200"
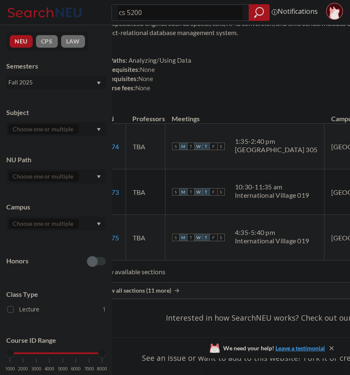
scroll to position [88, 0]
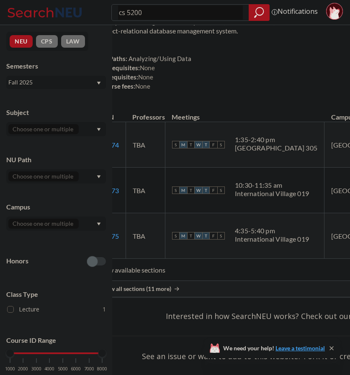
click at [171, 293] on div "Show all sections (11 more)" at bounding box center [287, 289] width 388 height 16
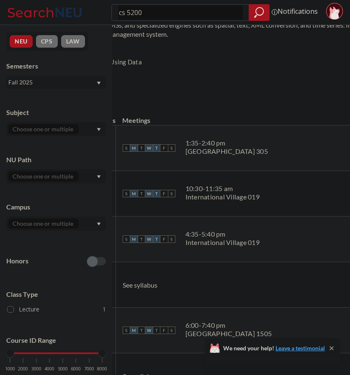
scroll to position [0, 0]
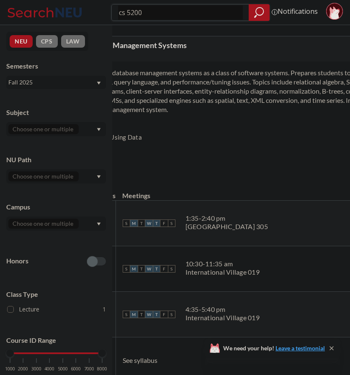
click at [125, 13] on input "cs 5200" at bounding box center [180, 12] width 125 height 14
type input "cy 5200"
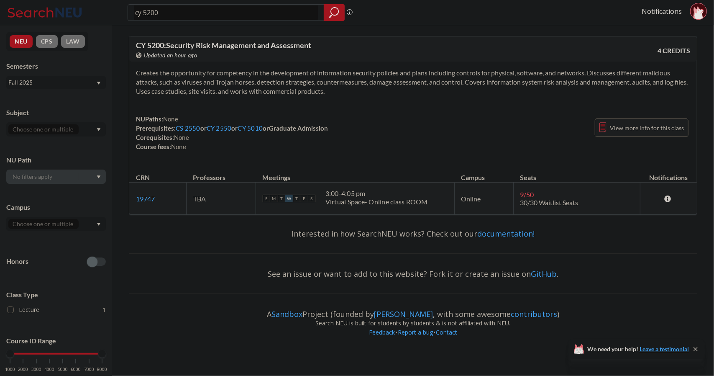
click at [356, 122] on div "View more info for this class" at bounding box center [642, 127] width 94 height 18
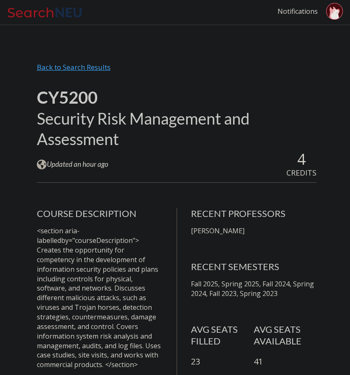
click at [101, 71] on div "Back to Search Results" at bounding box center [177, 71] width 280 height 16
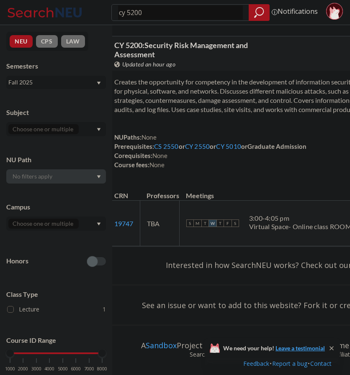
click at [175, 18] on input "cy 5200" at bounding box center [180, 12] width 125 height 14
type input "comm 2551"
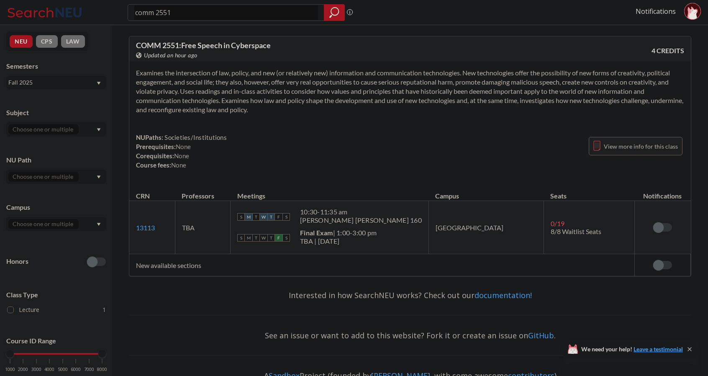
click at [356, 148] on span "View more info for this class" at bounding box center [641, 146] width 74 height 10
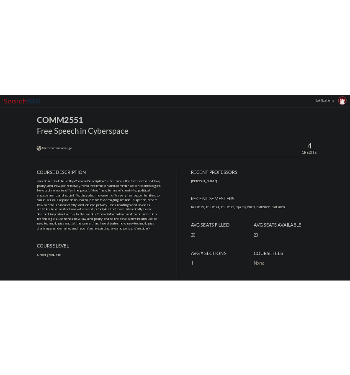
scroll to position [57, 0]
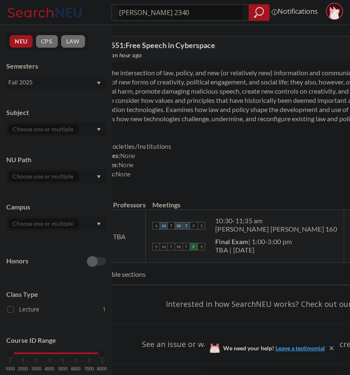
type input "crim 2340"
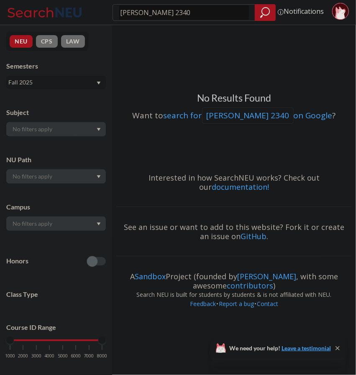
click at [68, 73] on div "Semesters Fall 2025" at bounding box center [56, 76] width 100 height 28
click at [66, 77] on div "Fall 2025" at bounding box center [56, 82] width 100 height 13
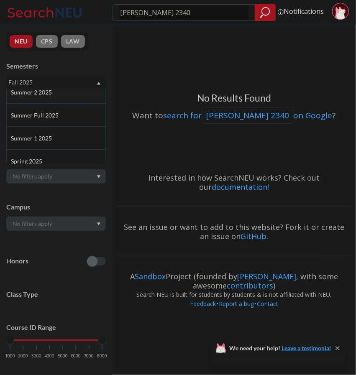
scroll to position [35, 0]
click at [72, 109] on div "Summer Full 2025" at bounding box center [58, 112] width 95 height 9
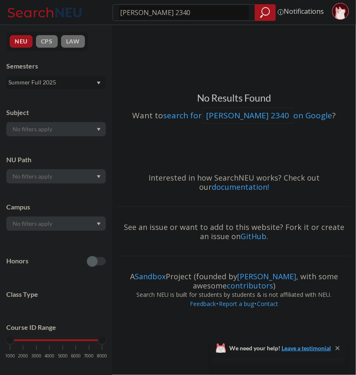
click at [54, 80] on div "Summer Full 2025" at bounding box center [51, 82] width 87 height 9
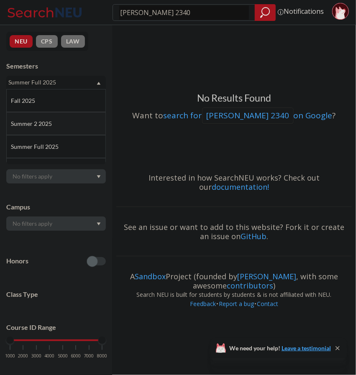
click at [50, 120] on span "Summer 2 2025" at bounding box center [32, 123] width 43 height 9
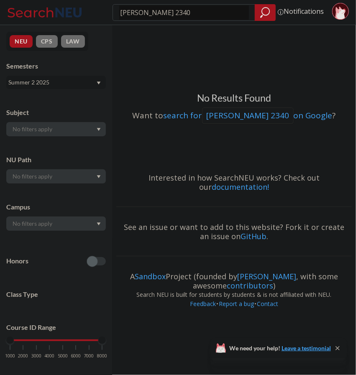
click at [62, 82] on div "Summer 2 2025" at bounding box center [51, 82] width 87 height 9
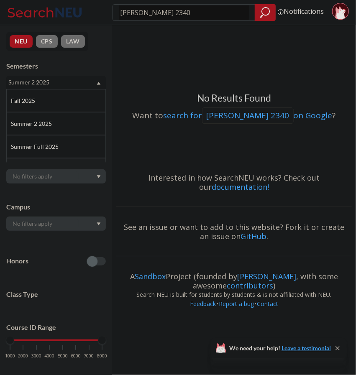
click at [65, 159] on div "Summer 1 2025" at bounding box center [56, 169] width 100 height 23
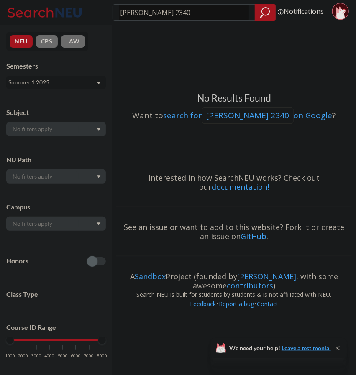
click at [78, 85] on div "Summer 1 2025" at bounding box center [51, 82] width 87 height 9
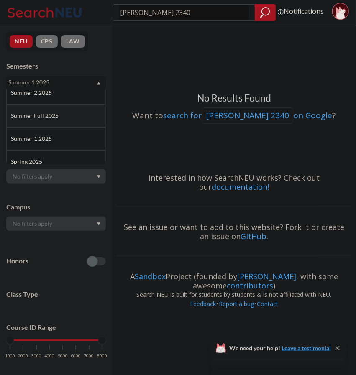
scroll to position [32, 0]
click at [64, 158] on div "Spring 2025" at bounding box center [58, 161] width 95 height 9
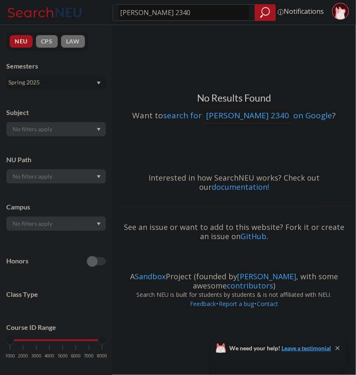
click at [69, 85] on div "Spring 2025" at bounding box center [51, 82] width 87 height 9
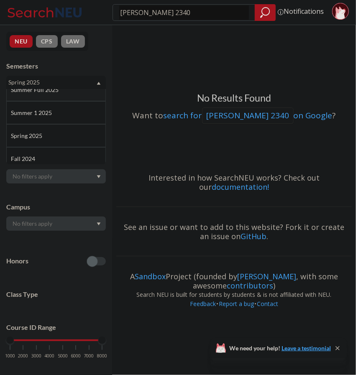
scroll to position [62, 0]
click at [69, 154] on div "Fall 2024" at bounding box center [58, 153] width 95 height 9
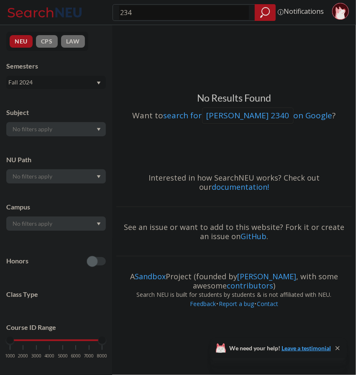
type input "2340"
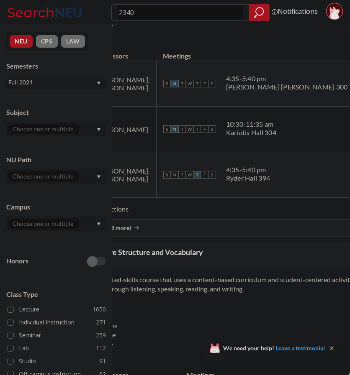
scroll to position [2443, 0]
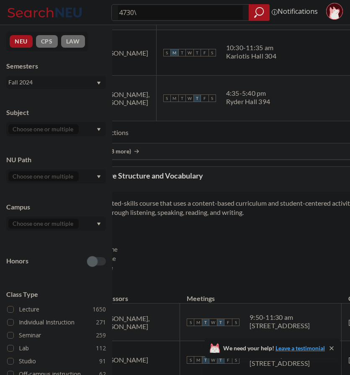
type input "4730"
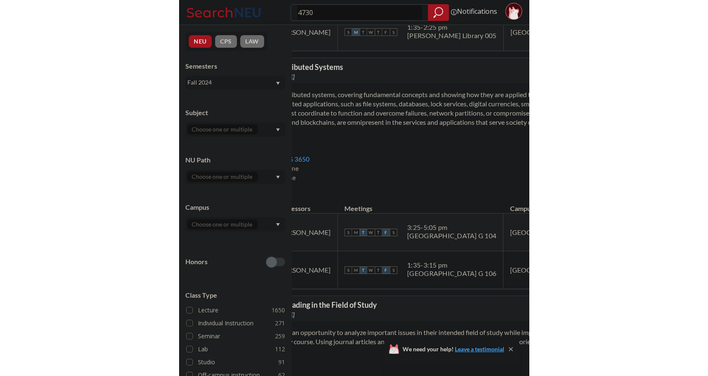
scroll to position [181, 0]
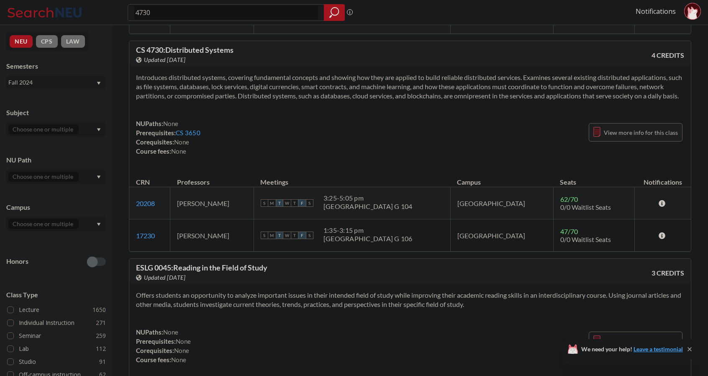
click at [356, 138] on span "View more info for this class" at bounding box center [641, 132] width 74 height 10
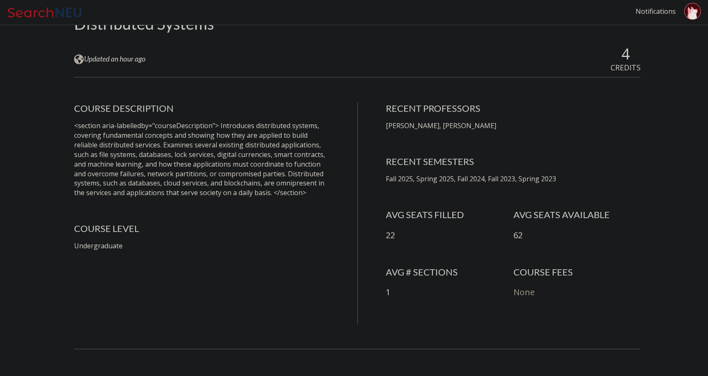
scroll to position [106, 0]
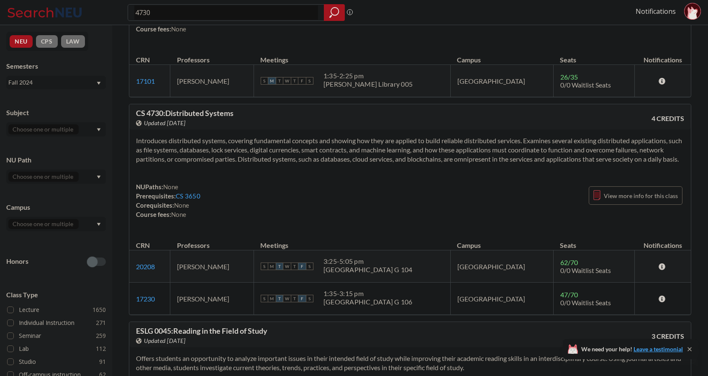
scroll to position [129, 0]
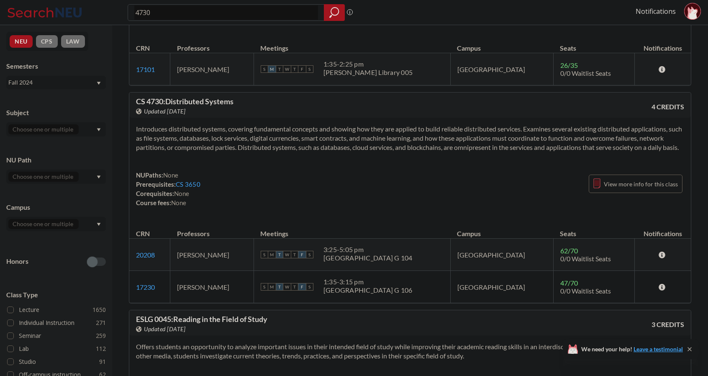
click at [86, 83] on div "Fall 2024" at bounding box center [51, 82] width 87 height 9
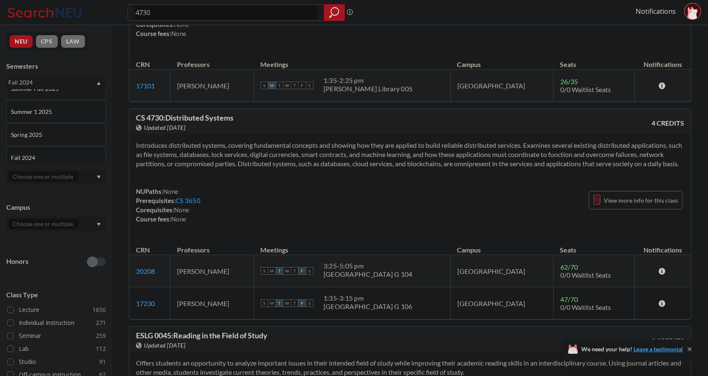
scroll to position [59, 0]
click at [73, 129] on div "Spring 2025" at bounding box center [58, 133] width 95 height 9
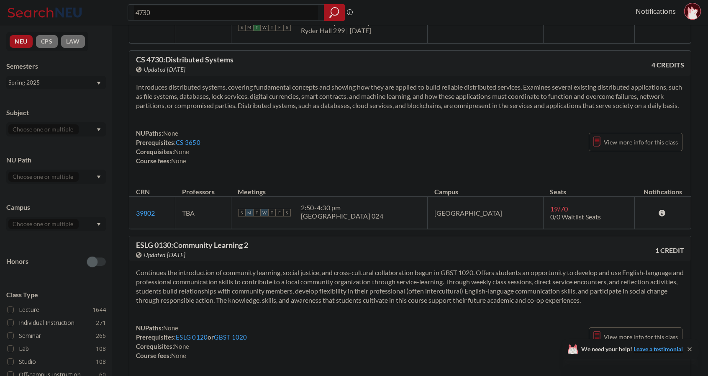
scroll to position [230, 0]
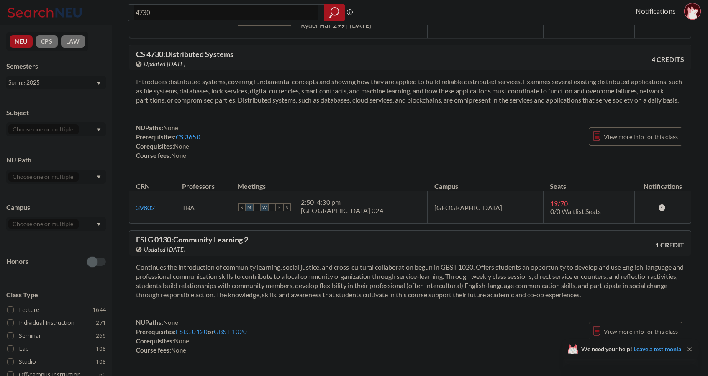
click at [89, 86] on div "Spring 2025" at bounding box center [51, 82] width 87 height 9
click at [43, 99] on div "Fall 2025" at bounding box center [58, 100] width 95 height 9
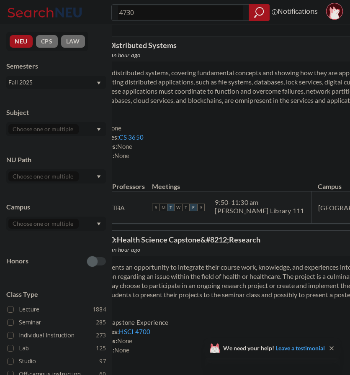
click at [157, 16] on input "4730" at bounding box center [180, 12] width 125 height 14
type input "5210"
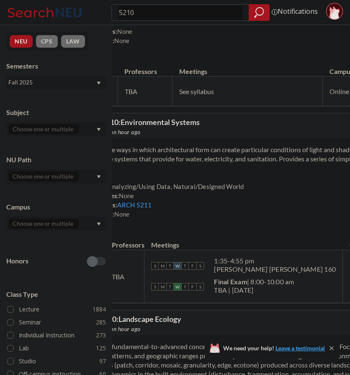
scroll to position [340, 0]
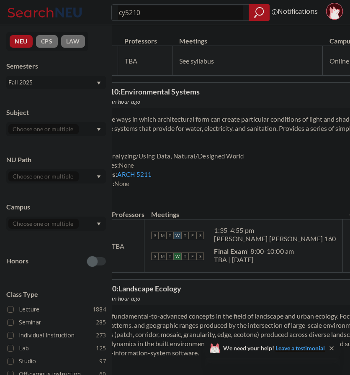
type input "cy 5210"
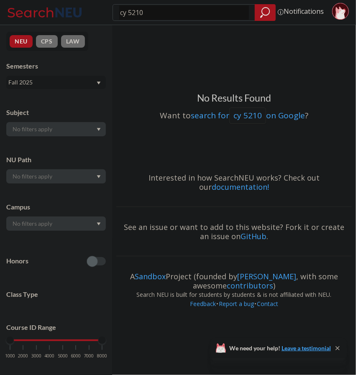
click at [66, 79] on div "Fall 2025" at bounding box center [51, 82] width 87 height 9
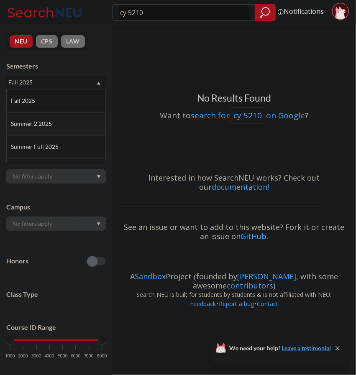
click at [53, 133] on div "Summer 2 2025" at bounding box center [56, 123] width 100 height 23
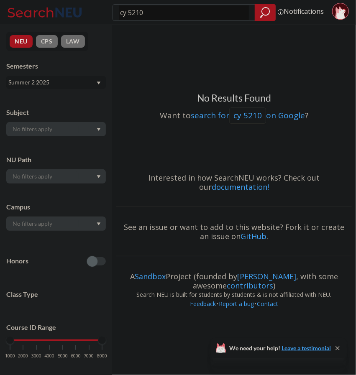
click at [54, 85] on div "Summer 2 2025" at bounding box center [51, 82] width 87 height 9
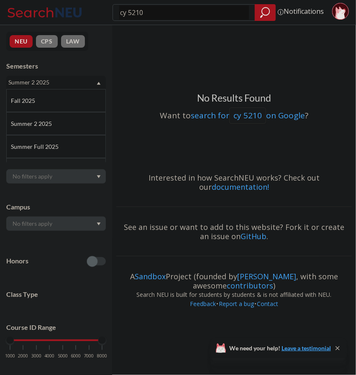
click at [48, 158] on div "Summer 1 2025" at bounding box center [56, 169] width 100 height 23
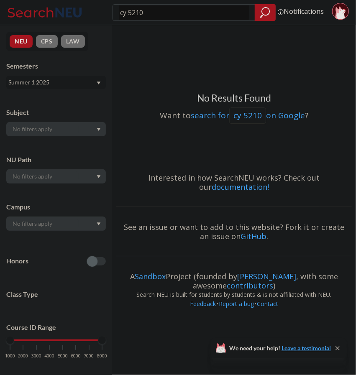
click at [157, 18] on input "cy 5210" at bounding box center [184, 12] width 130 height 14
type input "1101"
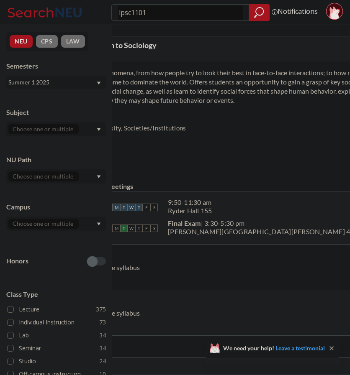
type input "lpsc 1101"
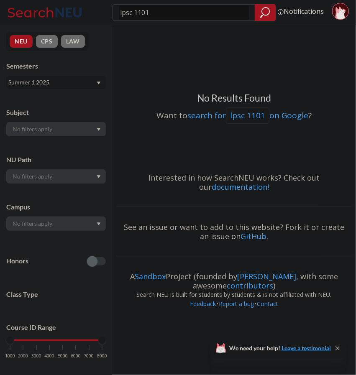
click at [74, 83] on div "Summer 1 2025" at bounding box center [51, 82] width 87 height 9
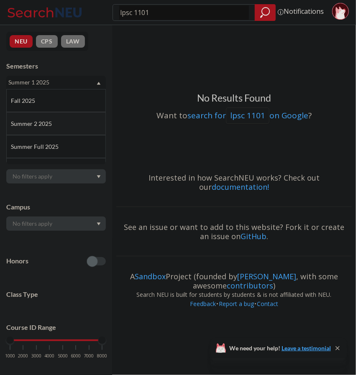
click at [53, 121] on div "Summer 2 2025" at bounding box center [58, 123] width 95 height 9
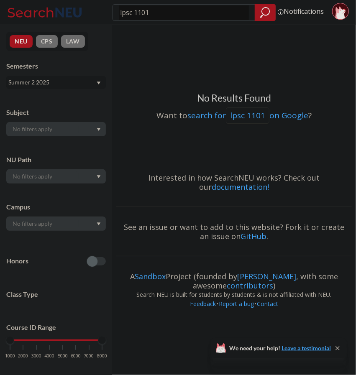
click at [66, 77] on div "Summer 2 2025" at bounding box center [56, 82] width 100 height 13
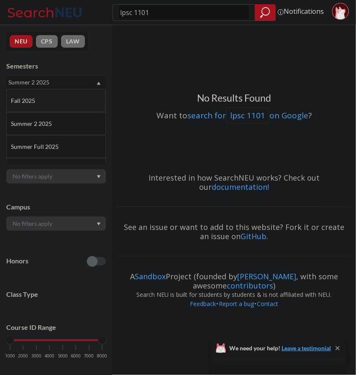
click at [54, 95] on div "Fall 2025" at bounding box center [56, 100] width 100 height 23
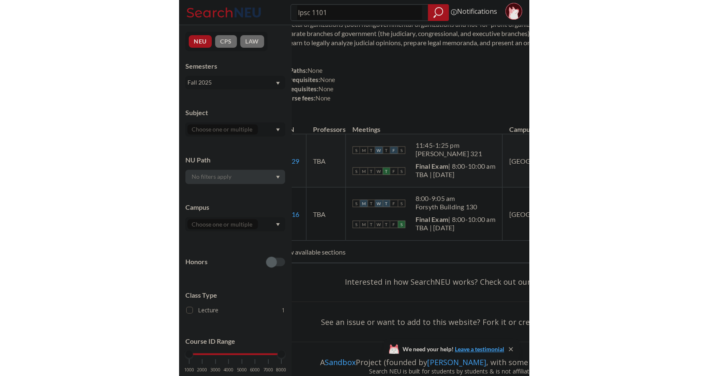
scroll to position [67, 0]
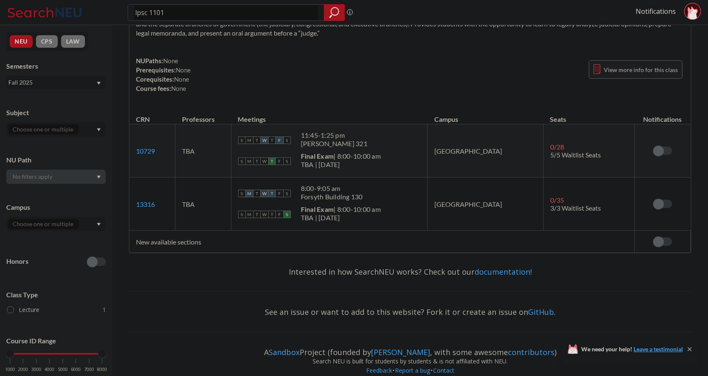
click at [356, 74] on span "View more info for this class" at bounding box center [641, 69] width 74 height 10
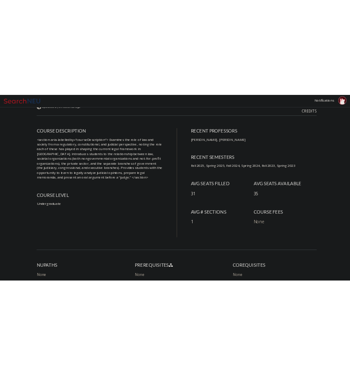
scroll to position [137, 0]
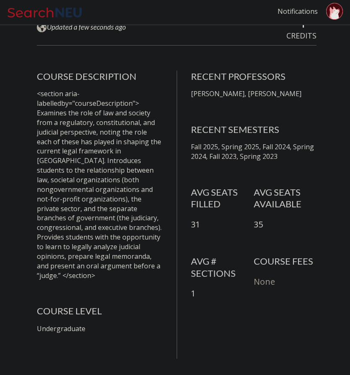
scroll to position [96, 0]
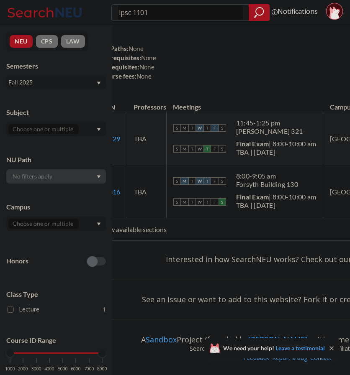
click at [142, 11] on input "lpsc 1101" at bounding box center [180, 12] width 125 height 14
type input "lpsc 2301"
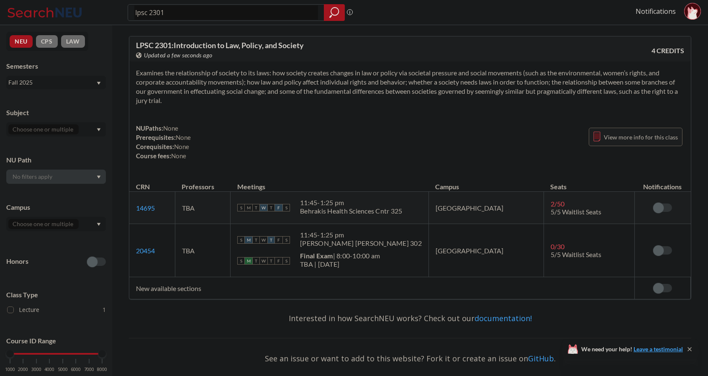
click at [356, 139] on span "View more info for this class" at bounding box center [641, 137] width 74 height 10
click at [230, 248] on td "TBA" at bounding box center [202, 250] width 55 height 53
click at [356, 135] on span "View more info for this class" at bounding box center [641, 137] width 74 height 10
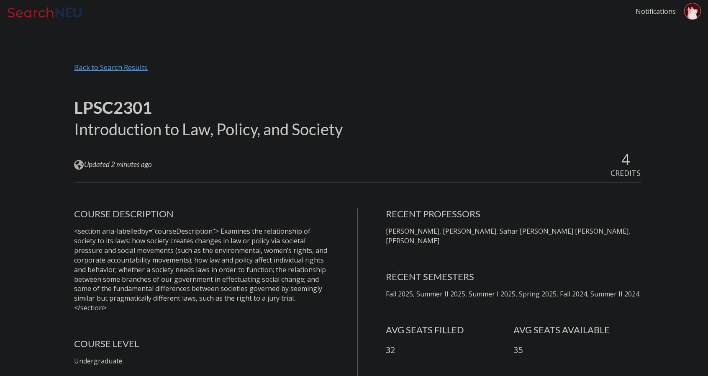
click at [133, 67] on div "Back to Search Results" at bounding box center [357, 71] width 567 height 16
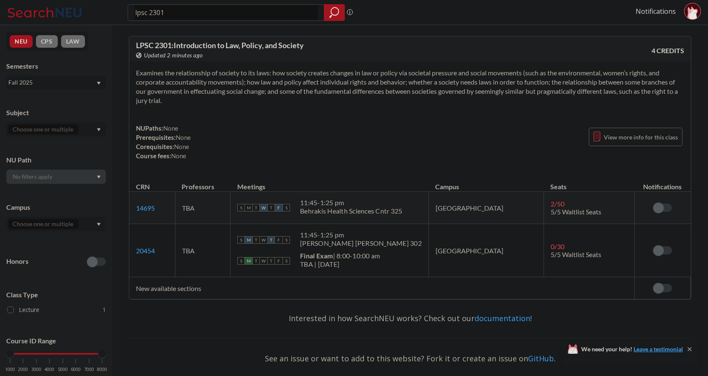
click at [59, 86] on div "Fall 2025" at bounding box center [51, 82] width 87 height 9
click at [57, 118] on div "Summer 2 2025" at bounding box center [56, 123] width 100 height 23
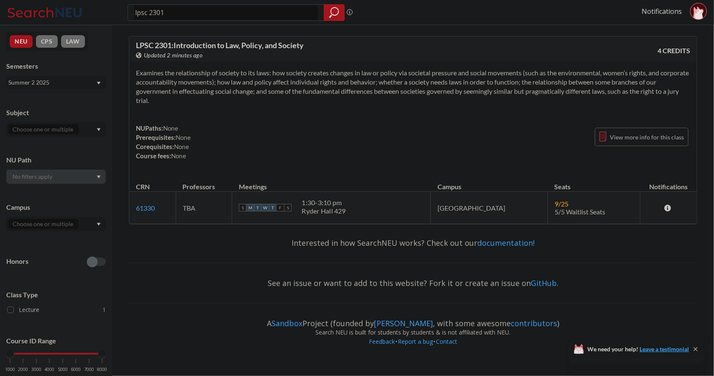
click at [42, 82] on div "Summer 2 2025" at bounding box center [51, 82] width 87 height 9
click at [42, 149] on div "Summer 1 2025" at bounding box center [56, 142] width 100 height 23
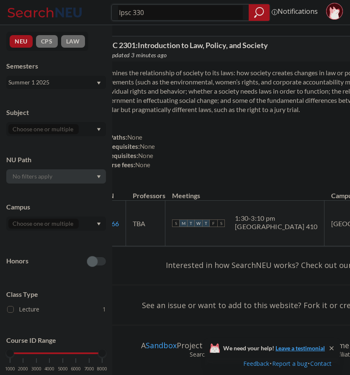
type input "lpsc 3303"
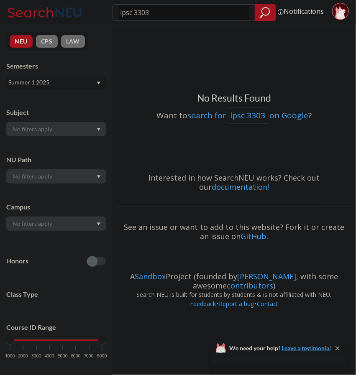
click at [22, 83] on div "Summer 1 2025" at bounding box center [51, 82] width 87 height 9
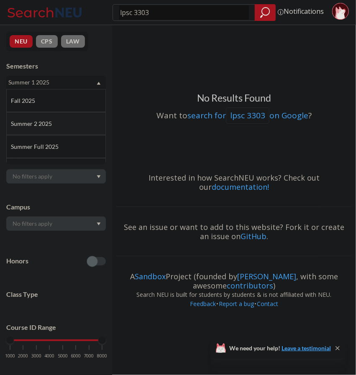
click at [45, 119] on span "Summer 2 2025" at bounding box center [32, 123] width 43 height 9
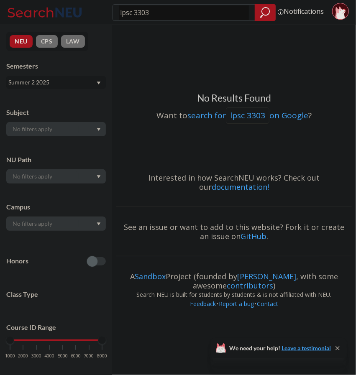
click at [44, 84] on div "Summer 2 2025" at bounding box center [51, 82] width 87 height 9
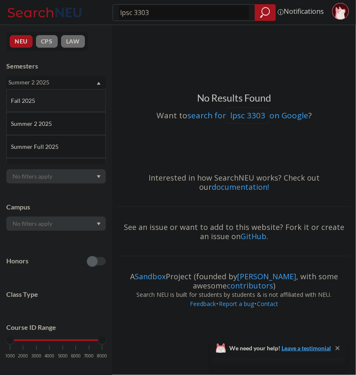
click at [46, 94] on div "Fall 2025" at bounding box center [56, 100] width 100 height 23
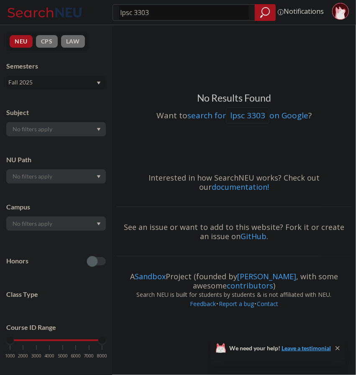
click at [35, 79] on div "Fall 2025" at bounding box center [51, 82] width 87 height 9
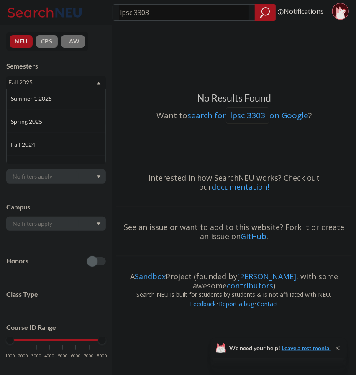
scroll to position [73, 0]
click at [41, 122] on span "Spring 2025" at bounding box center [27, 120] width 33 height 9
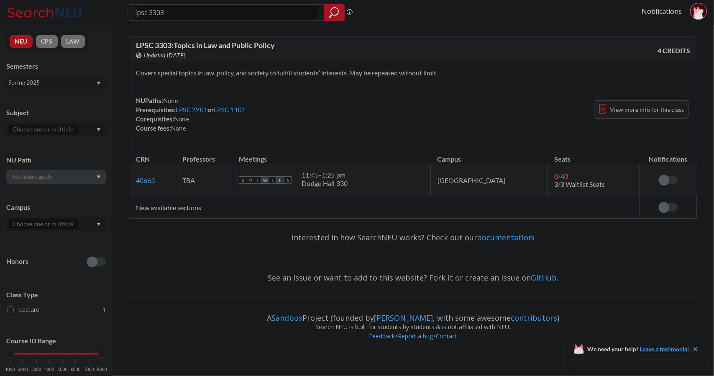
click at [356, 114] on span "View more info for this class" at bounding box center [647, 109] width 74 height 10
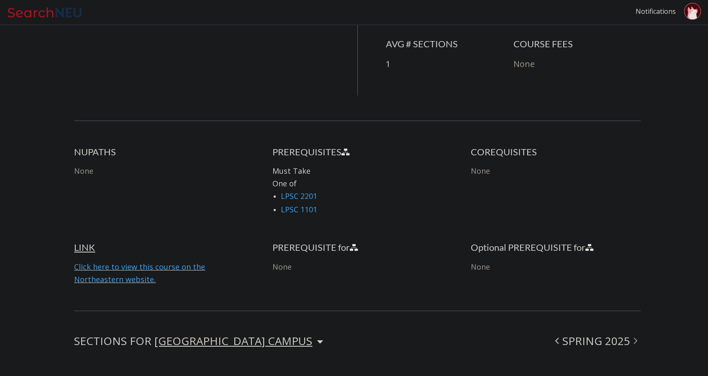
scroll to position [335, 0]
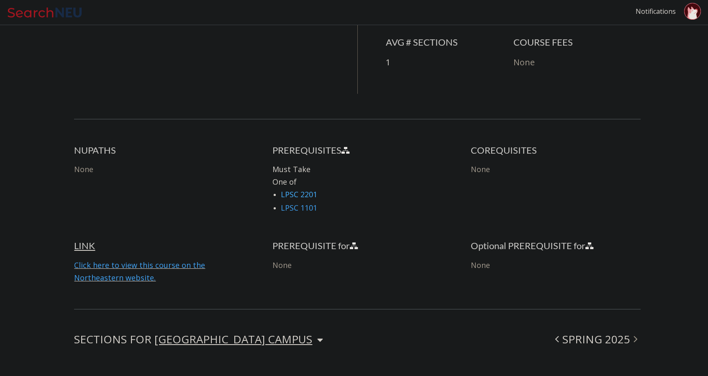
click at [299, 195] on link "LPSC 2201" at bounding box center [299, 194] width 36 height 10
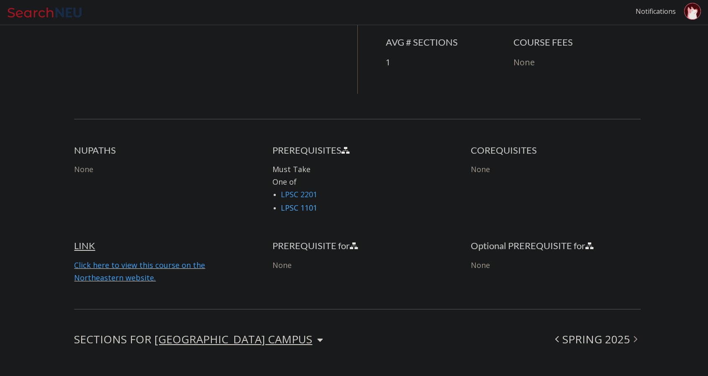
click at [307, 208] on link "LPSC 1101" at bounding box center [299, 208] width 36 height 10
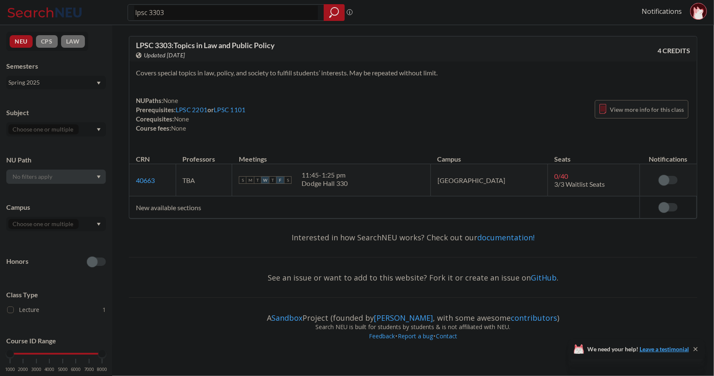
click at [356, 108] on span "View more info for this class" at bounding box center [647, 109] width 74 height 10
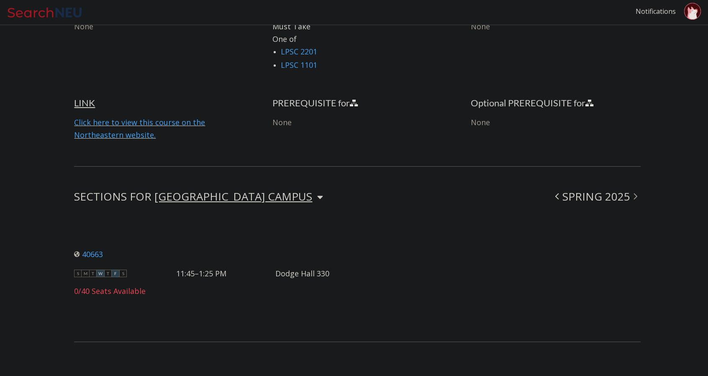
scroll to position [485, 0]
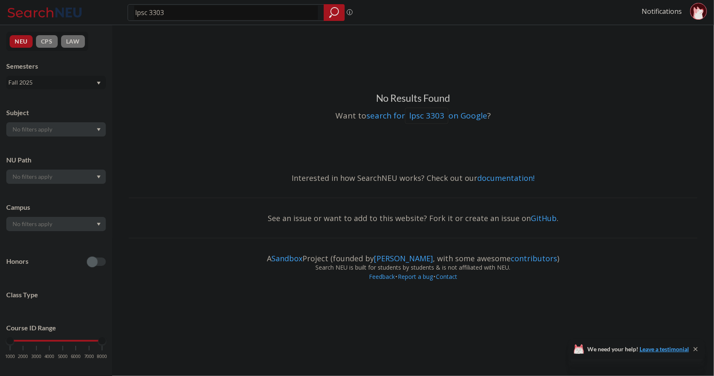
click at [356, 191] on div "Interested in how SearchNEU works? Check out our documentation! See an issue or…" at bounding box center [413, 230] width 569 height 128
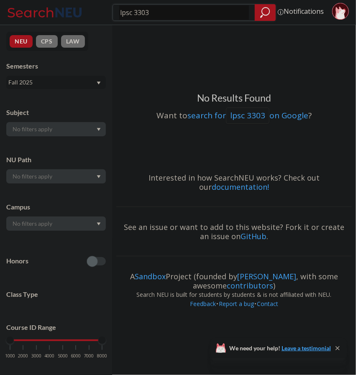
click at [157, 11] on input "lpsc 3303" at bounding box center [184, 12] width 130 height 14
type input "cs 2800"
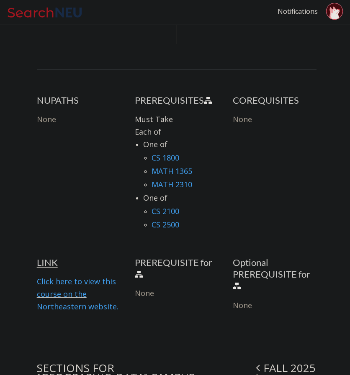
scroll to position [453, 0]
click at [187, 186] on link "MATH 2310" at bounding box center [171, 184] width 41 height 10
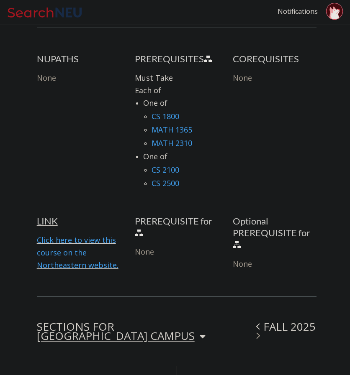
scroll to position [494, 0]
click at [171, 144] on link "MATH 2310" at bounding box center [171, 143] width 41 height 10
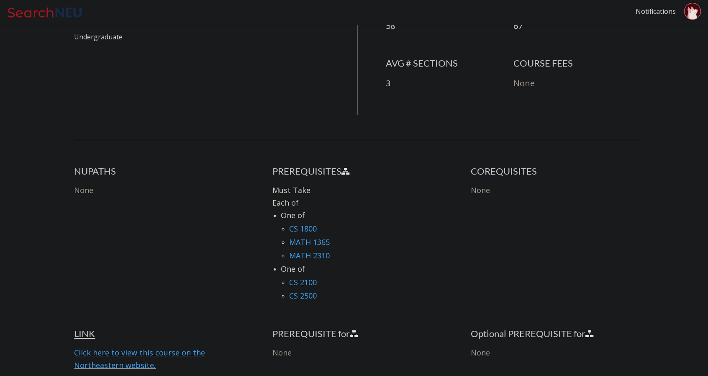
scroll to position [326, 0]
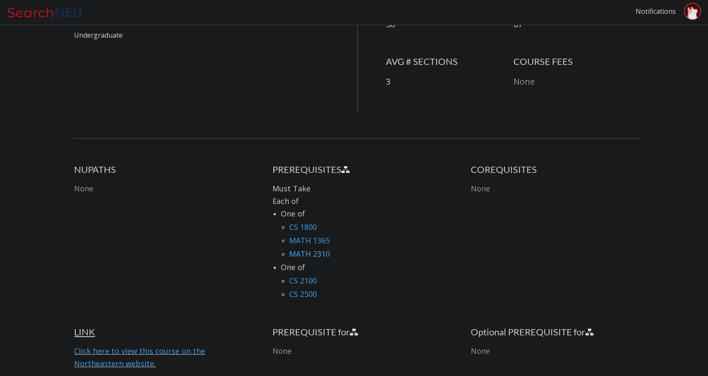
click at [317, 255] on link "MATH 2310" at bounding box center [309, 254] width 41 height 10
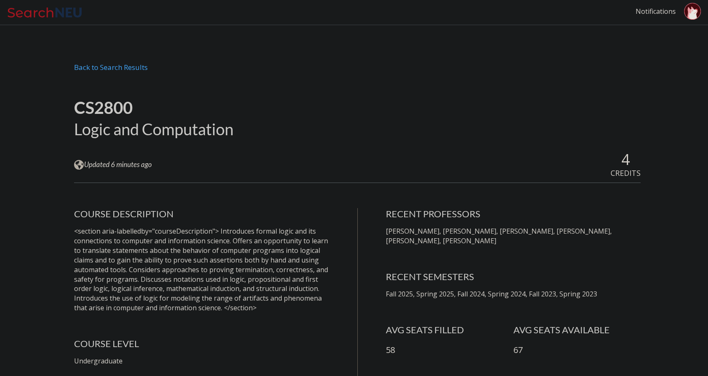
scroll to position [326, 0]
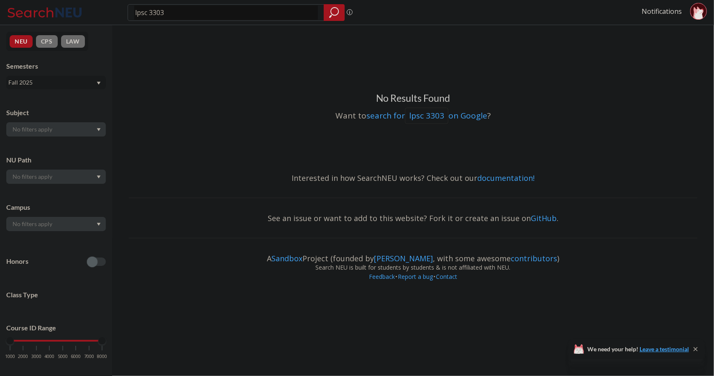
click at [73, 81] on div "Fall 2025" at bounding box center [51, 82] width 87 height 9
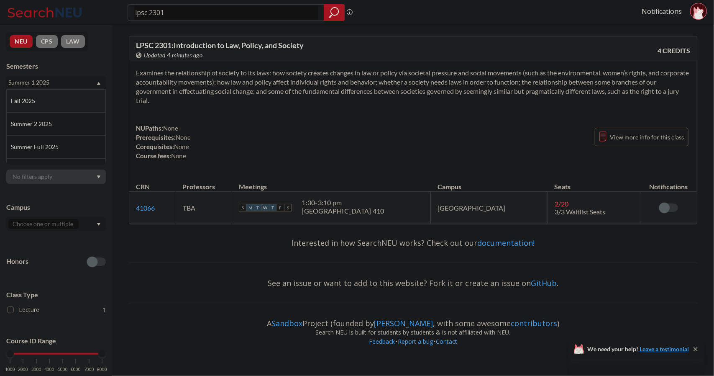
click at [66, 104] on div "Fall 2025" at bounding box center [58, 100] width 95 height 9
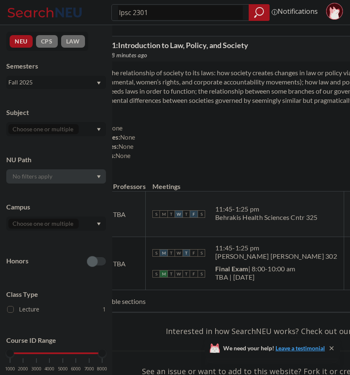
click at [251, 144] on div "NUPaths: None Prerequisites: None Corequisites: None Course fees: None View mor…" at bounding box center [286, 141] width 413 height 37
click at [177, 67] on div "Examines the relationship of society to its laws: how society creates changes i…" at bounding box center [287, 118] width 427 height 112
click at [146, 14] on input "lpsc 2301" at bounding box center [180, 12] width 125 height 14
type input "pols 3307"
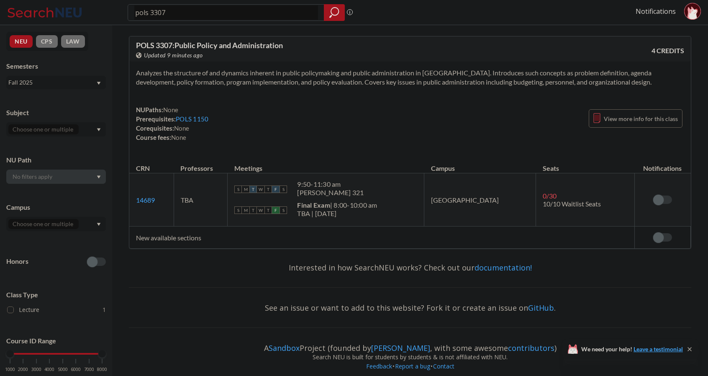
click at [618, 128] on div "View more info for this class" at bounding box center [636, 118] width 94 height 27
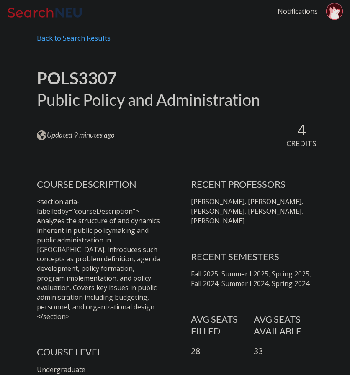
scroll to position [31, 0]
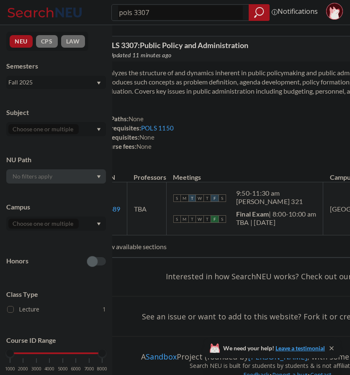
click at [151, 13] on input "pols 3307" at bounding box center [180, 12] width 125 height 14
type input "pols 3324"
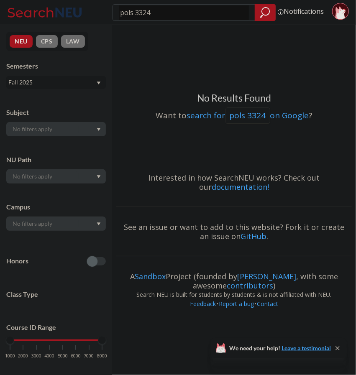
click at [151, 13] on input "pols 3324" at bounding box center [184, 12] width 130 height 14
type input "pols 3406"
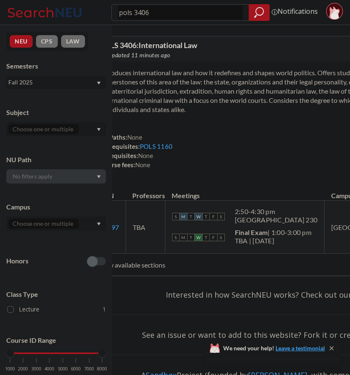
click at [145, 15] on input "pols 3406" at bounding box center [180, 12] width 125 height 14
type input "pols 3420"
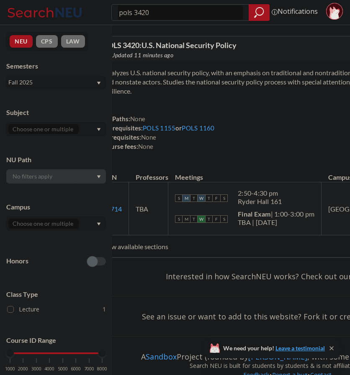
click at [145, 15] on input "pols 3420" at bounding box center [180, 12] width 125 height 14
type input "pols 3423"
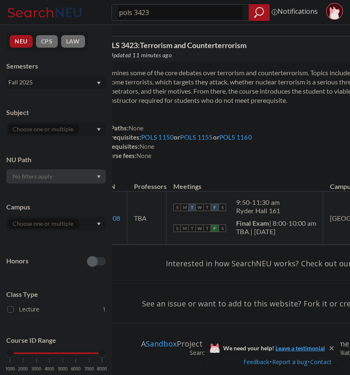
click at [144, 14] on input "pols 3423" at bounding box center [180, 12] width 125 height 14
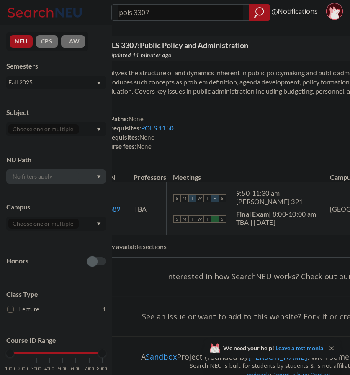
click at [144, 14] on input "pols 3307" at bounding box center [180, 12] width 125 height 14
type input "pols 2390"
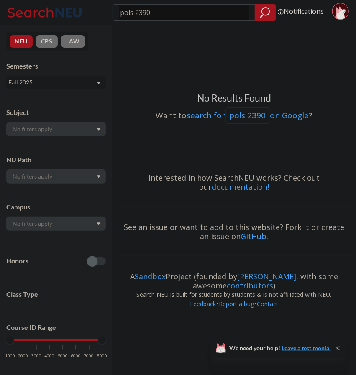
click at [144, 14] on input "pols 2390" at bounding box center [184, 12] width 130 height 14
click at [144, 14] on input "lpsc 3303" at bounding box center [184, 12] width 130 height 14
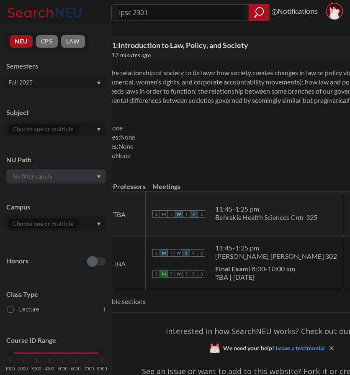
click at [144, 14] on input "lpsc 2301" at bounding box center [180, 12] width 125 height 14
type input "lpsc 1101"
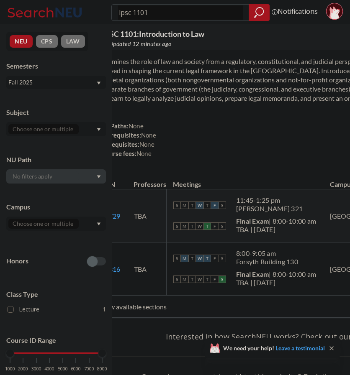
scroll to position [11, 0]
click at [155, 16] on input "lpsc 1101" at bounding box center [180, 12] width 125 height 14
type input "[PERSON_NAME] 4040"
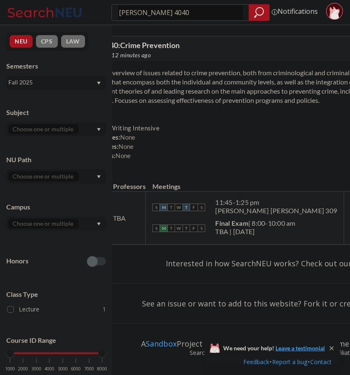
click at [146, 10] on input "[PERSON_NAME] 4040" at bounding box center [180, 12] width 125 height 14
type input "[PERSON_NAME] 2340"
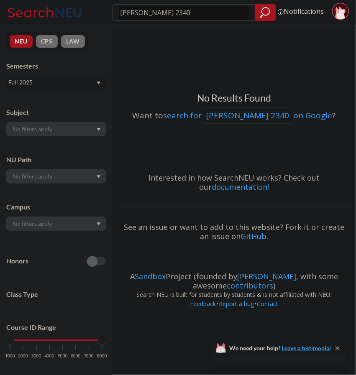
click at [146, 10] on input "[PERSON_NAME] 2340" at bounding box center [184, 12] width 130 height 14
type input "comm 2551"
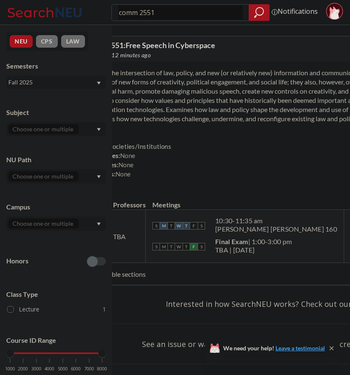
click at [152, 9] on input "comm 2551" at bounding box center [180, 12] width 125 height 14
type input "cy 4770"
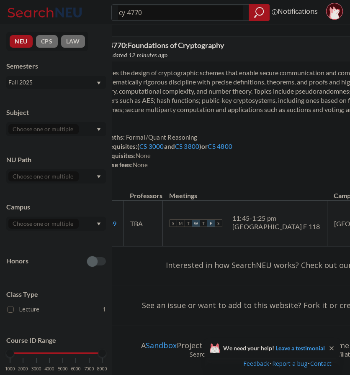
click at [135, 12] on input "cy 4770" at bounding box center [180, 12] width 125 height 14
type input "cy 4930"
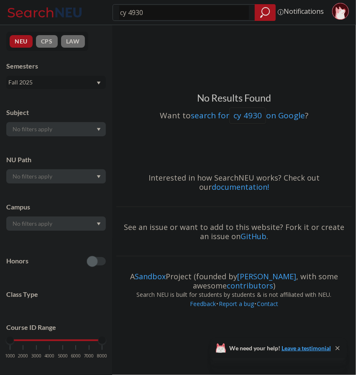
click at [144, 11] on input "cy 4930" at bounding box center [184, 12] width 130 height 14
click at [99, 92] on div "NEU CPS LAW Semesters Fall 2025 Subject NU Path Campus Honors Class Type Course…" at bounding box center [56, 200] width 112 height 350
click at [94, 85] on div "Fall 2025" at bounding box center [51, 82] width 87 height 9
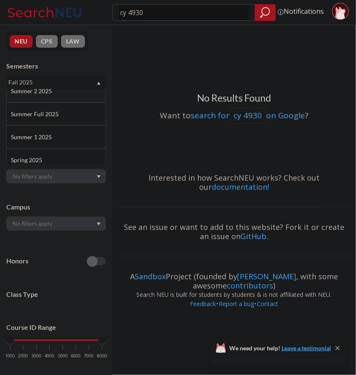
scroll to position [33, 0]
click at [48, 155] on div "Spring 2025" at bounding box center [58, 159] width 95 height 9
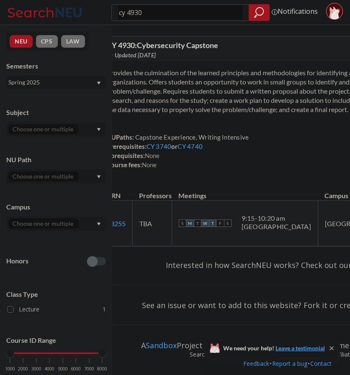
click at [182, 8] on input "cy 4930" at bounding box center [180, 12] width 125 height 14
type input "cy 4740"
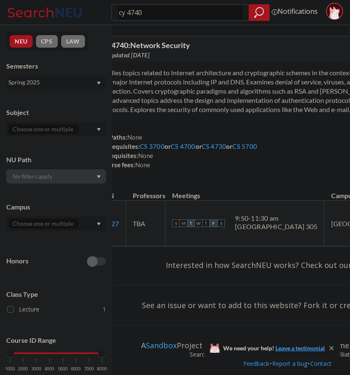
click at [95, 83] on div "Spring 2025" at bounding box center [51, 82] width 87 height 9
click at [70, 96] on div "Fall 2025" at bounding box center [58, 100] width 95 height 9
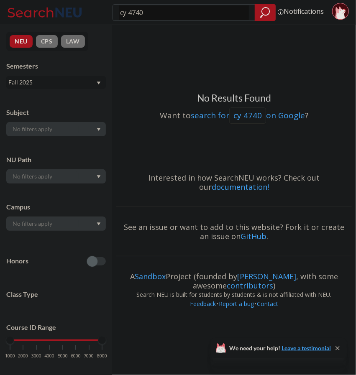
click at [168, 13] on input "cy 4740" at bounding box center [184, 12] width 130 height 14
click at [74, 91] on div "NEU CPS LAW Semesters Fall 2025 Subject NU Path Campus Honors Class Type Course…" at bounding box center [56, 200] width 112 height 350
click at [76, 85] on div "Fall 2025" at bounding box center [51, 82] width 87 height 9
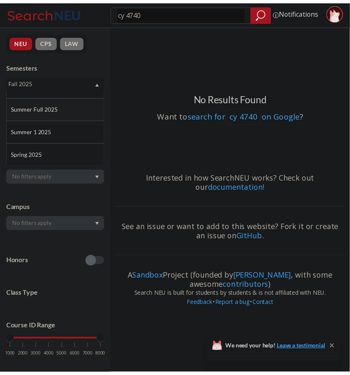
scroll to position [39, 0]
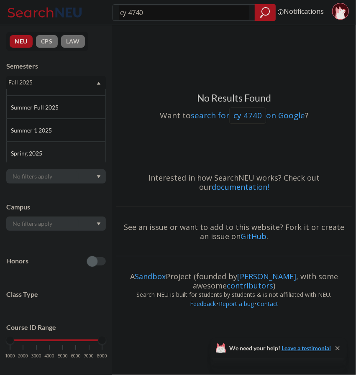
click at [69, 145] on div "Spring 2025" at bounding box center [56, 153] width 100 height 23
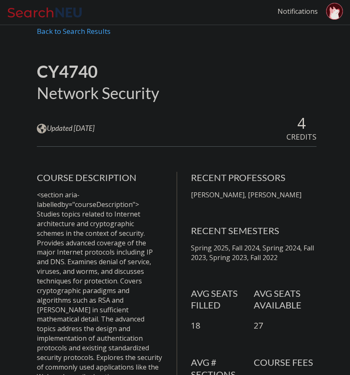
scroll to position [36, 0]
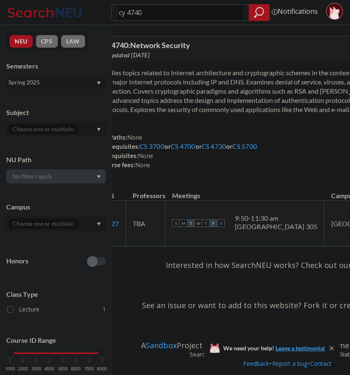
click at [241, 73] on section "Studies topics related to Internet architecture and cryptographic schemes in th…" at bounding box center [287, 91] width 374 height 46
click at [147, 10] on input "cy 4740" at bounding box center [180, 12] width 125 height 14
type input "pols 1150"
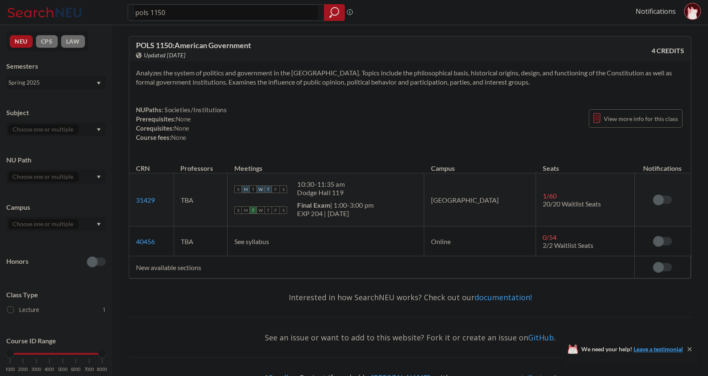
click at [269, 243] on span "See syllabus" at bounding box center [251, 241] width 35 height 8
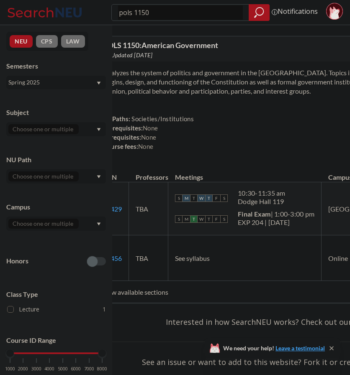
click at [285, 249] on td "See syllabus" at bounding box center [244, 259] width 153 height 46
click at [170, 14] on input "pols 1150" at bounding box center [180, 12] width 125 height 14
type input "math 3081"
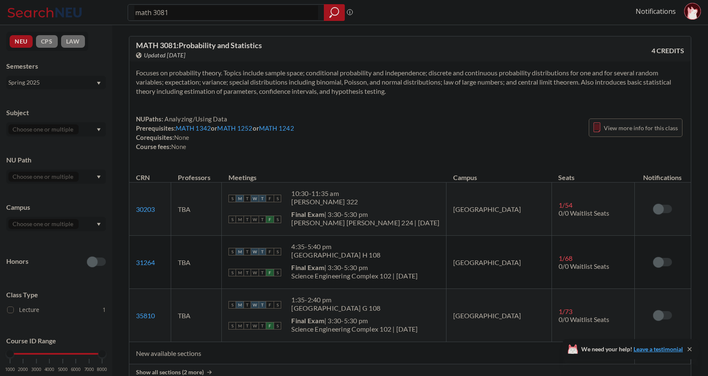
click at [638, 123] on span "View more info for this class" at bounding box center [641, 128] width 74 height 10
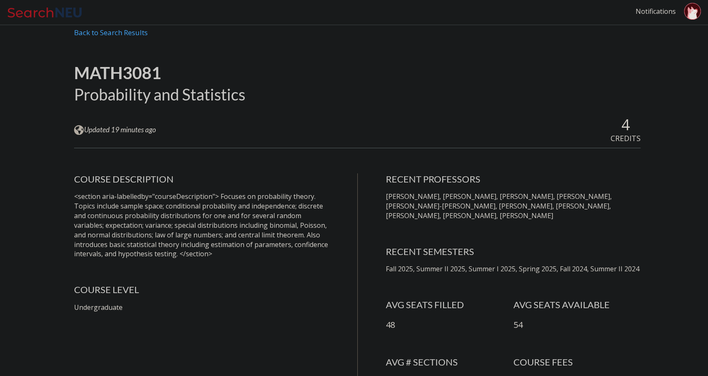
scroll to position [37, 0]
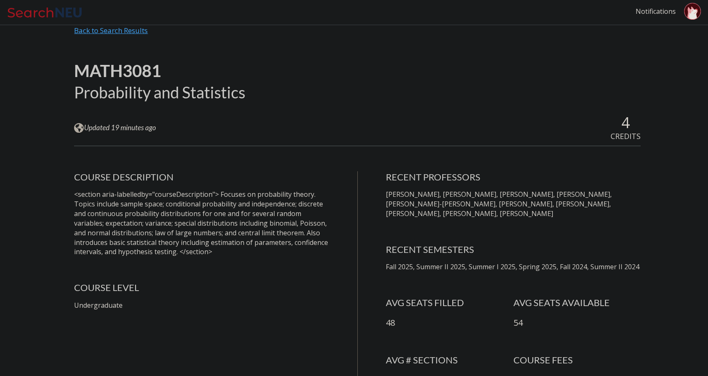
click at [121, 31] on div "Back to Search Results" at bounding box center [357, 34] width 567 height 16
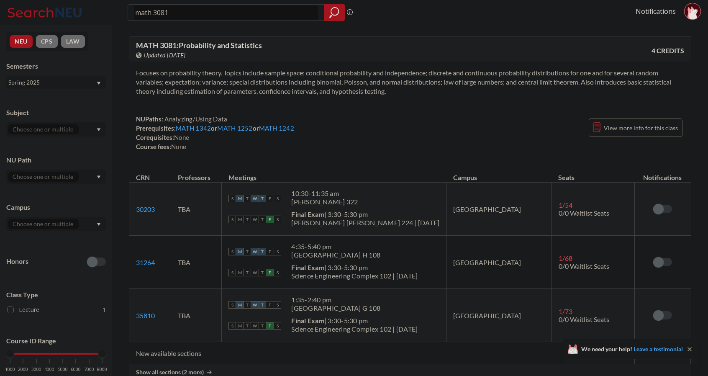
drag, startPoint x: 217, startPoint y: 16, endPoint x: 184, endPoint y: 9, distance: 33.3
click at [184, 9] on input "math 3081" at bounding box center [226, 12] width 184 height 14
type input "pols 3303"
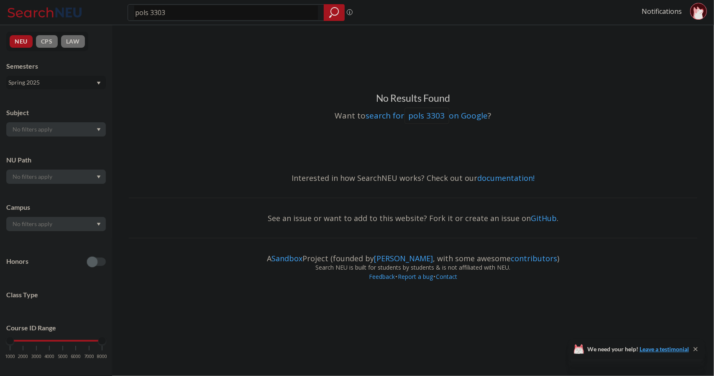
click at [70, 72] on div "Semesters Spring 2025" at bounding box center [56, 76] width 100 height 28
click at [62, 82] on div "Spring 2025" at bounding box center [51, 82] width 87 height 9
click at [35, 106] on div "Fall 2025" at bounding box center [56, 100] width 100 height 23
click at [43, 79] on div "Fall 2025" at bounding box center [51, 82] width 87 height 9
click at [189, 18] on input "pols 3303" at bounding box center [226, 12] width 184 height 14
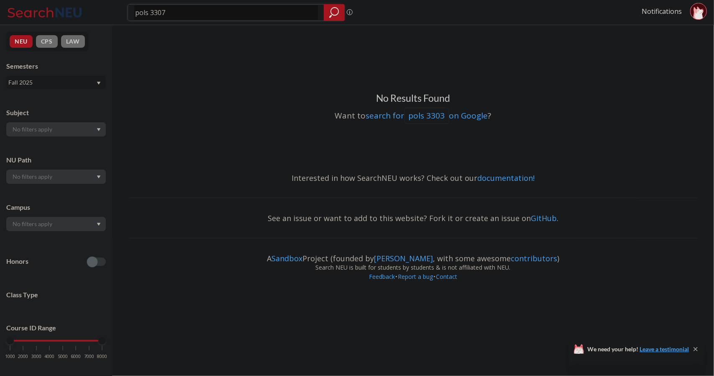
type input "pols 3307"
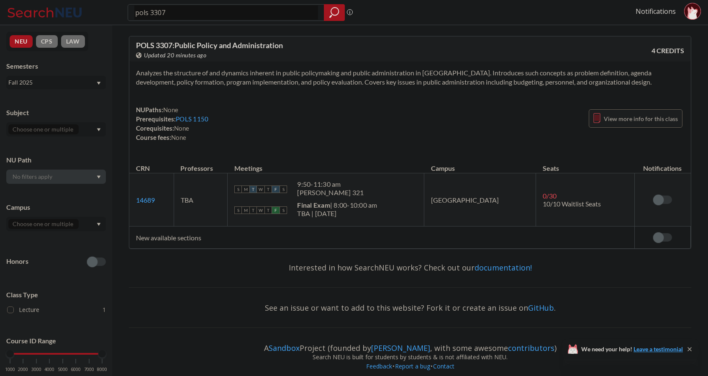
click at [623, 116] on span "View more info for this class" at bounding box center [641, 118] width 74 height 10
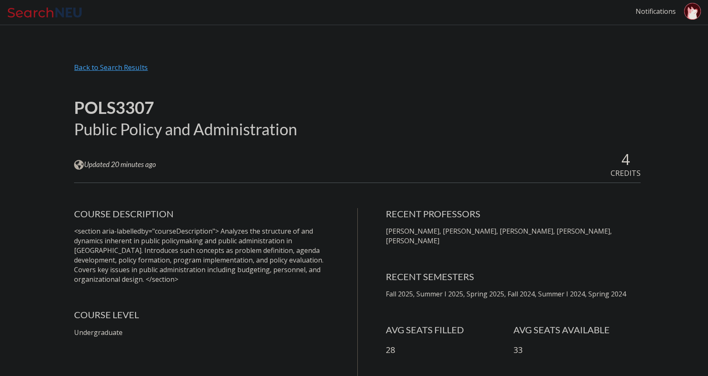
click at [110, 70] on div "Back to Search Results" at bounding box center [357, 71] width 567 height 16
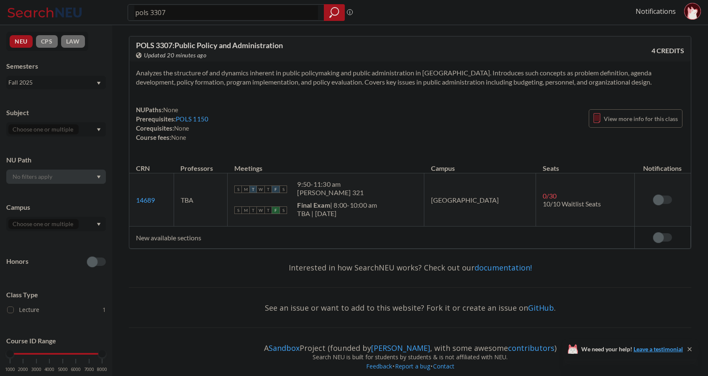
click at [172, 15] on input "pols 3307" at bounding box center [226, 12] width 184 height 14
click at [225, 15] on input "pols 3307" at bounding box center [226, 12] width 184 height 14
type input "math 3081"
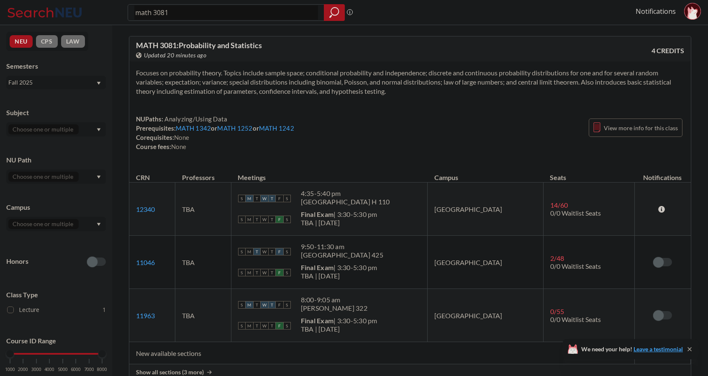
click at [64, 86] on div "Fall 2025" at bounding box center [51, 82] width 87 height 9
click at [64, 127] on div "Summer 2 2025" at bounding box center [58, 123] width 95 height 9
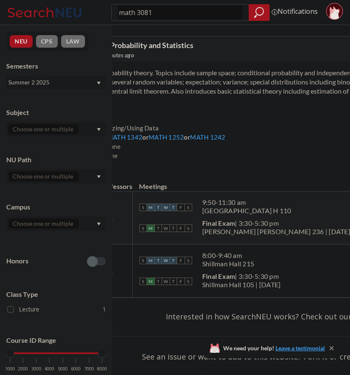
click at [67, 79] on div "Summer 2 2025" at bounding box center [51, 82] width 87 height 9
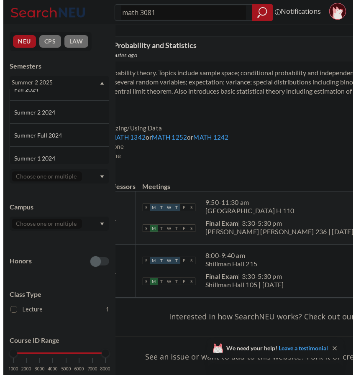
scroll to position [128, 0]
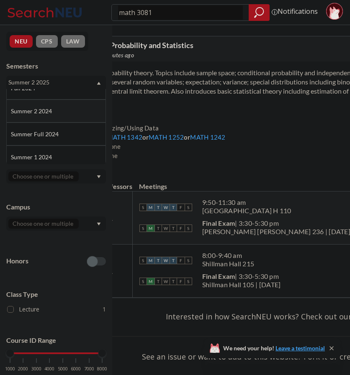
click at [59, 113] on div "Summer 2 2024" at bounding box center [58, 111] width 95 height 9
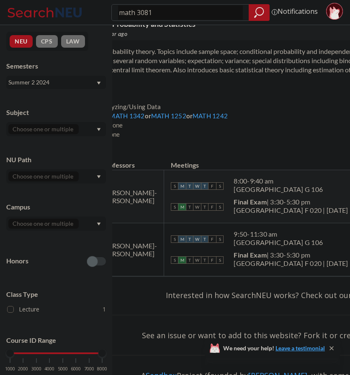
scroll to position [22, 0]
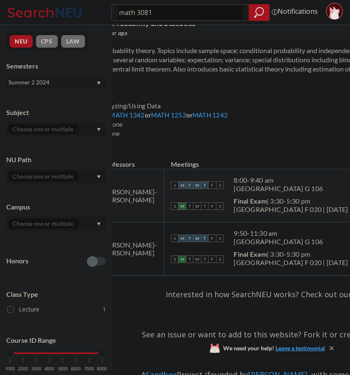
click at [80, 87] on div "Summer 2 2024" at bounding box center [56, 82] width 100 height 13
click at [62, 154] on div "Summer 1 2025" at bounding box center [58, 158] width 95 height 9
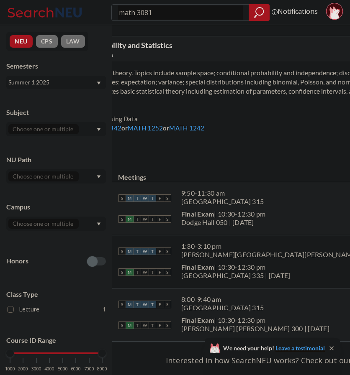
click at [44, 80] on div "Summer 1 2025" at bounding box center [51, 82] width 87 height 9
click at [295, 164] on div "Focuses on probability theory. Topics include sample space; conditional probabi…" at bounding box center [287, 113] width 495 height 103
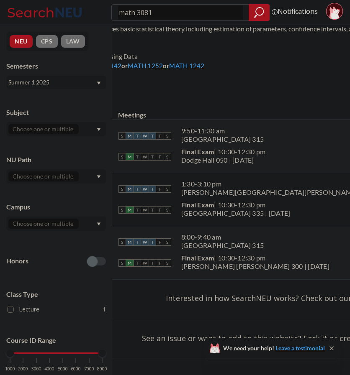
scroll to position [66, 0]
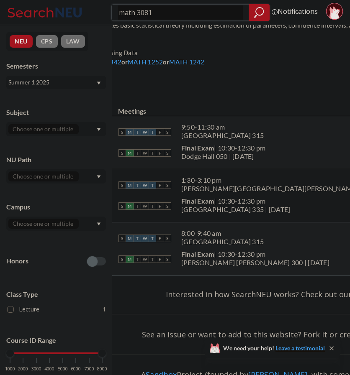
click at [156, 17] on input "math 3081" at bounding box center [180, 12] width 125 height 14
type input "lpsc 2301"
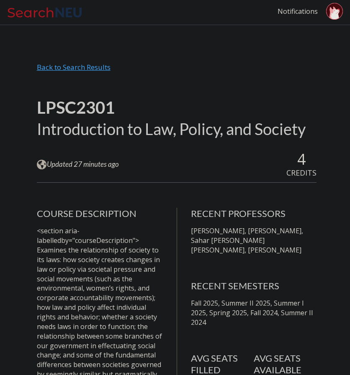
click at [97, 63] on div "Back to Search Results" at bounding box center [177, 71] width 280 height 16
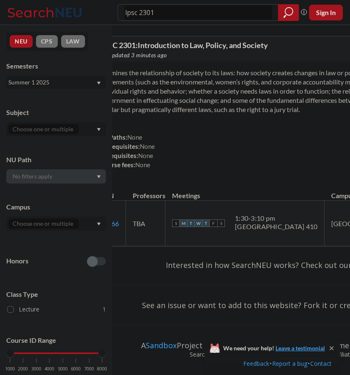
click at [175, 10] on input "lpsc 2301" at bounding box center [197, 12] width 147 height 14
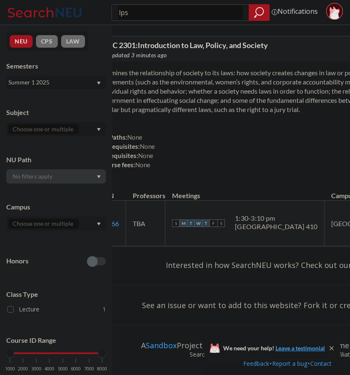
click at [175, 13] on input "lps" at bounding box center [180, 12] width 125 height 14
type input "l"
type input "pols 3307"
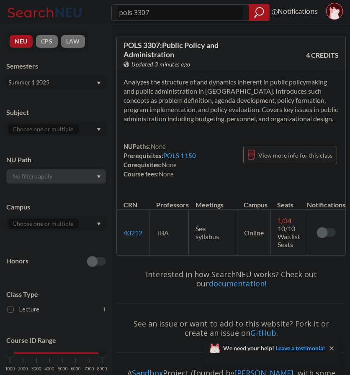
click at [286, 156] on span "View more info for this class" at bounding box center [295, 155] width 74 height 10
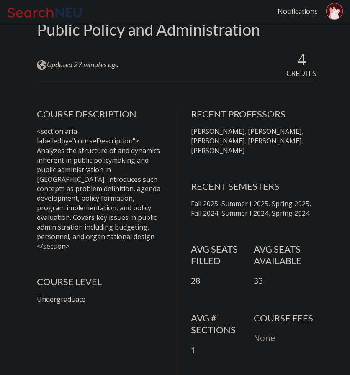
scroll to position [102, 0]
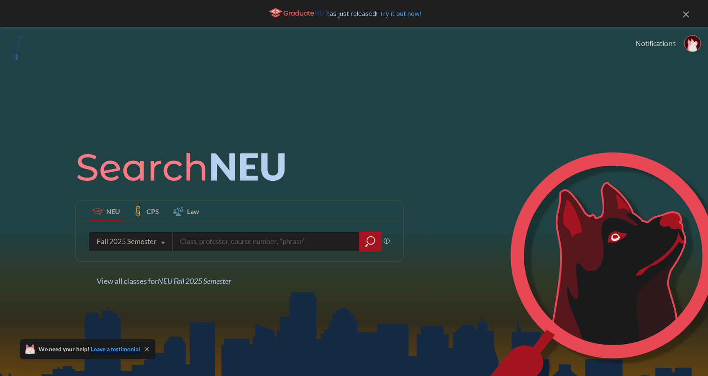
type input "11769"
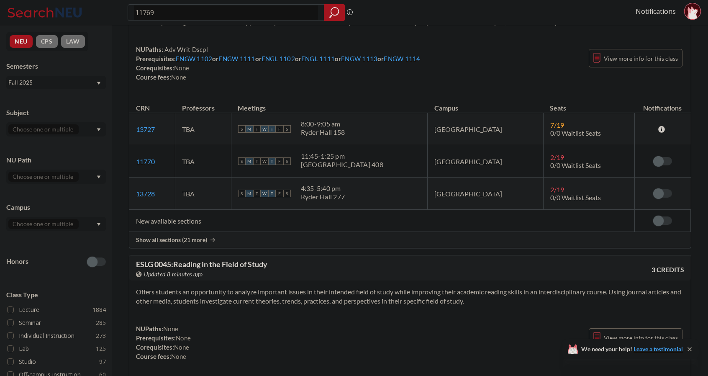
scroll to position [72, 0]
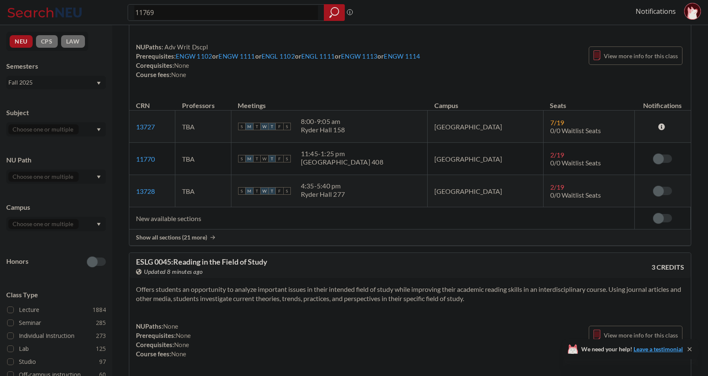
click at [177, 236] on span "Show all sections (21 more)" at bounding box center [171, 238] width 71 height 8
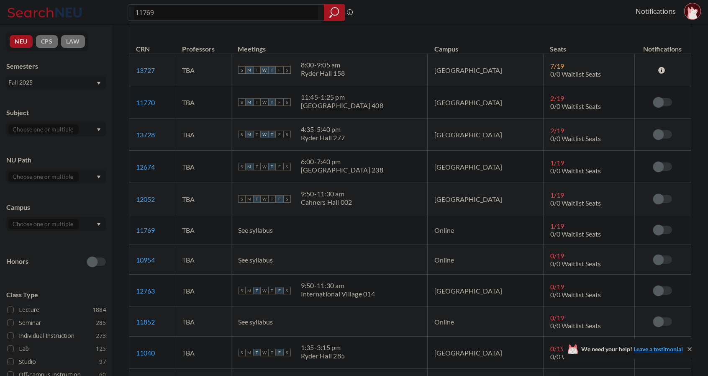
scroll to position [103, 0]
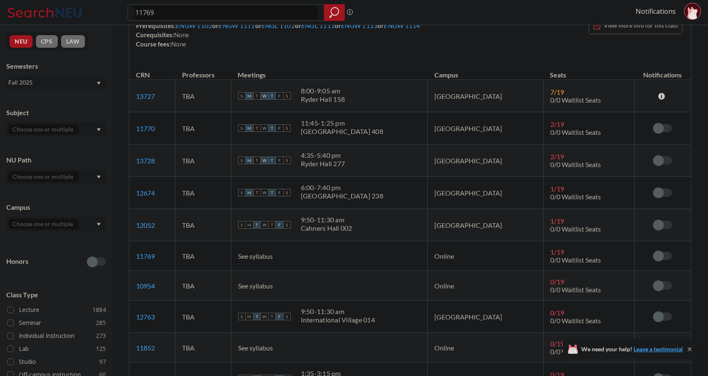
click at [305, 62] on th "Meetings" at bounding box center [329, 71] width 197 height 18
